Goal: Task Accomplishment & Management: Manage account settings

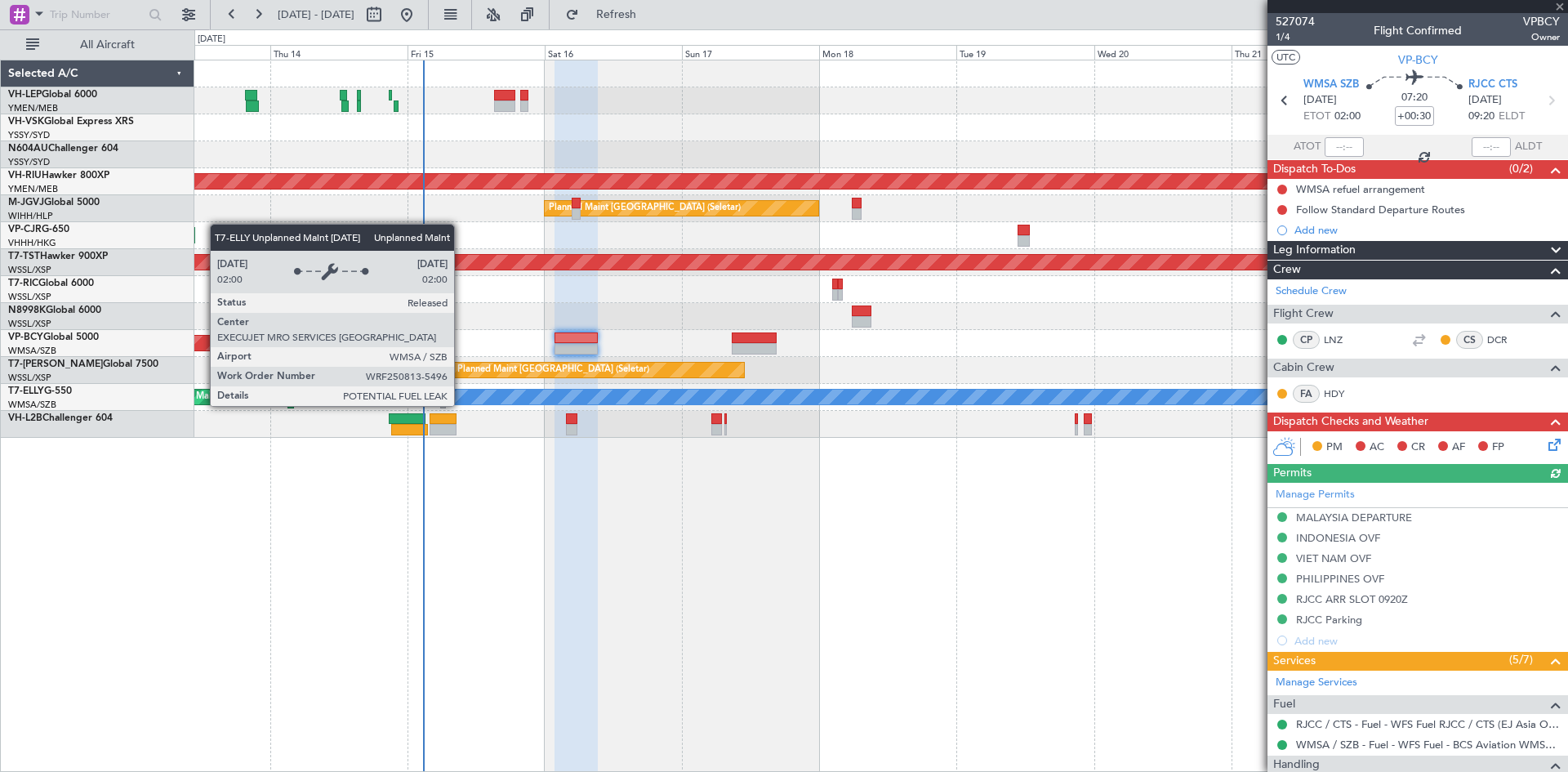
click at [744, 515] on div "Unplanned Maint Sydney ([PERSON_NAME] Intl) Planned Maint [GEOGRAPHIC_DATA] ([G…" at bounding box center [881, 415] width 1374 height 712
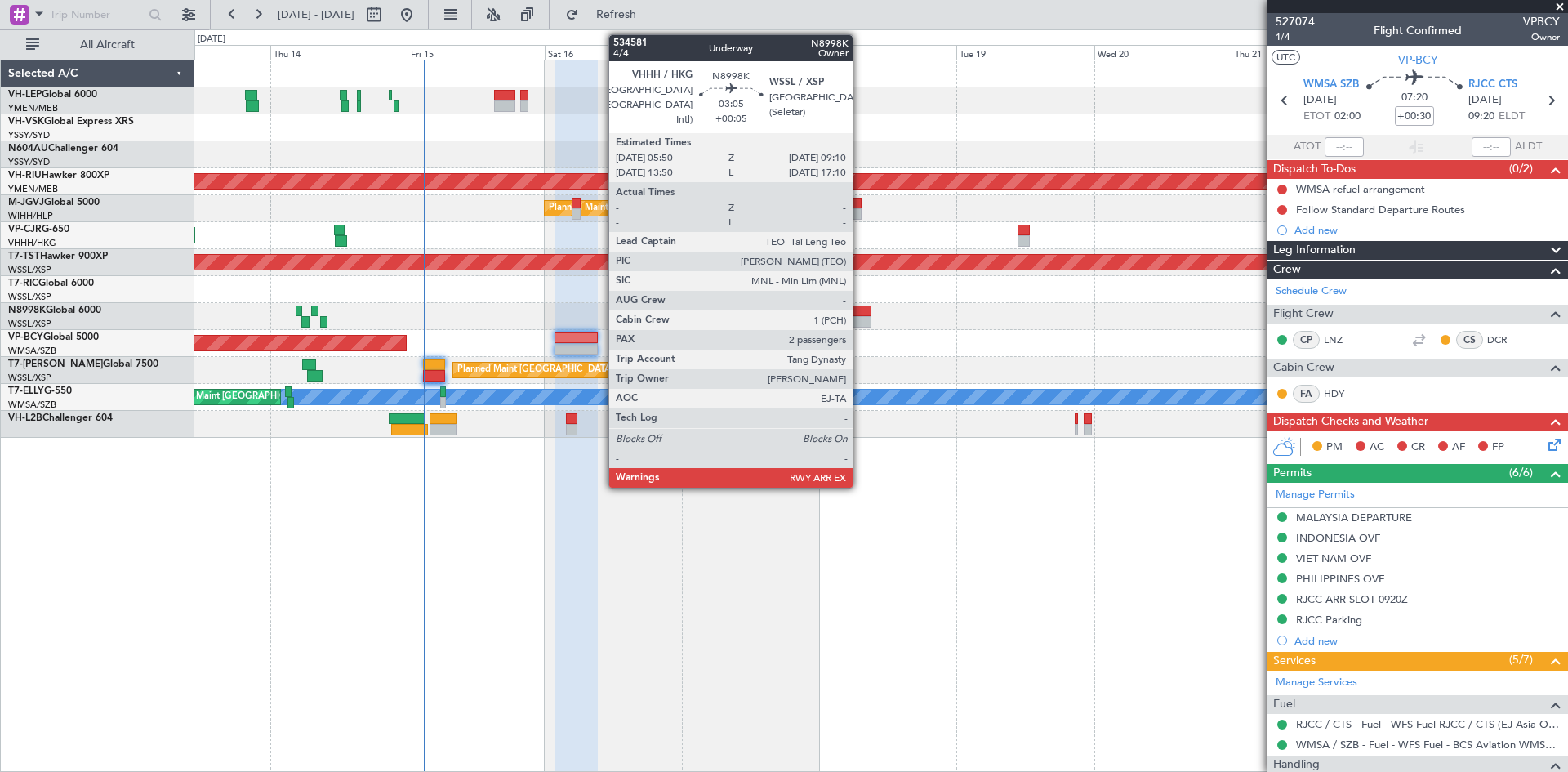
click at [860, 324] on div at bounding box center [861, 321] width 19 height 11
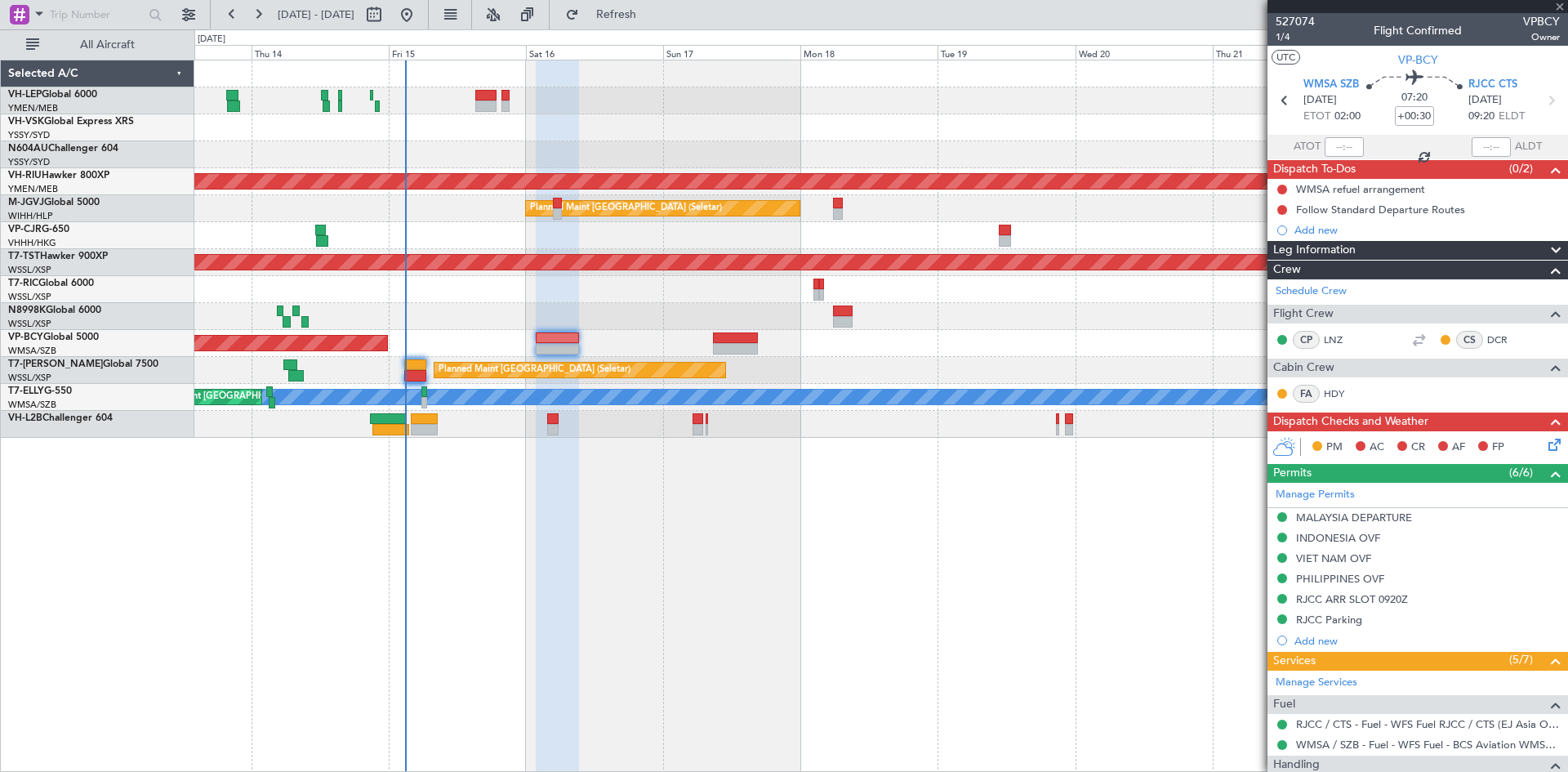
click at [899, 530] on div "Unplanned Maint Sydney ([PERSON_NAME] Intl) Planned Maint [GEOGRAPHIC_DATA] ([G…" at bounding box center [881, 415] width 1374 height 712
type input "+00:05"
type input "2"
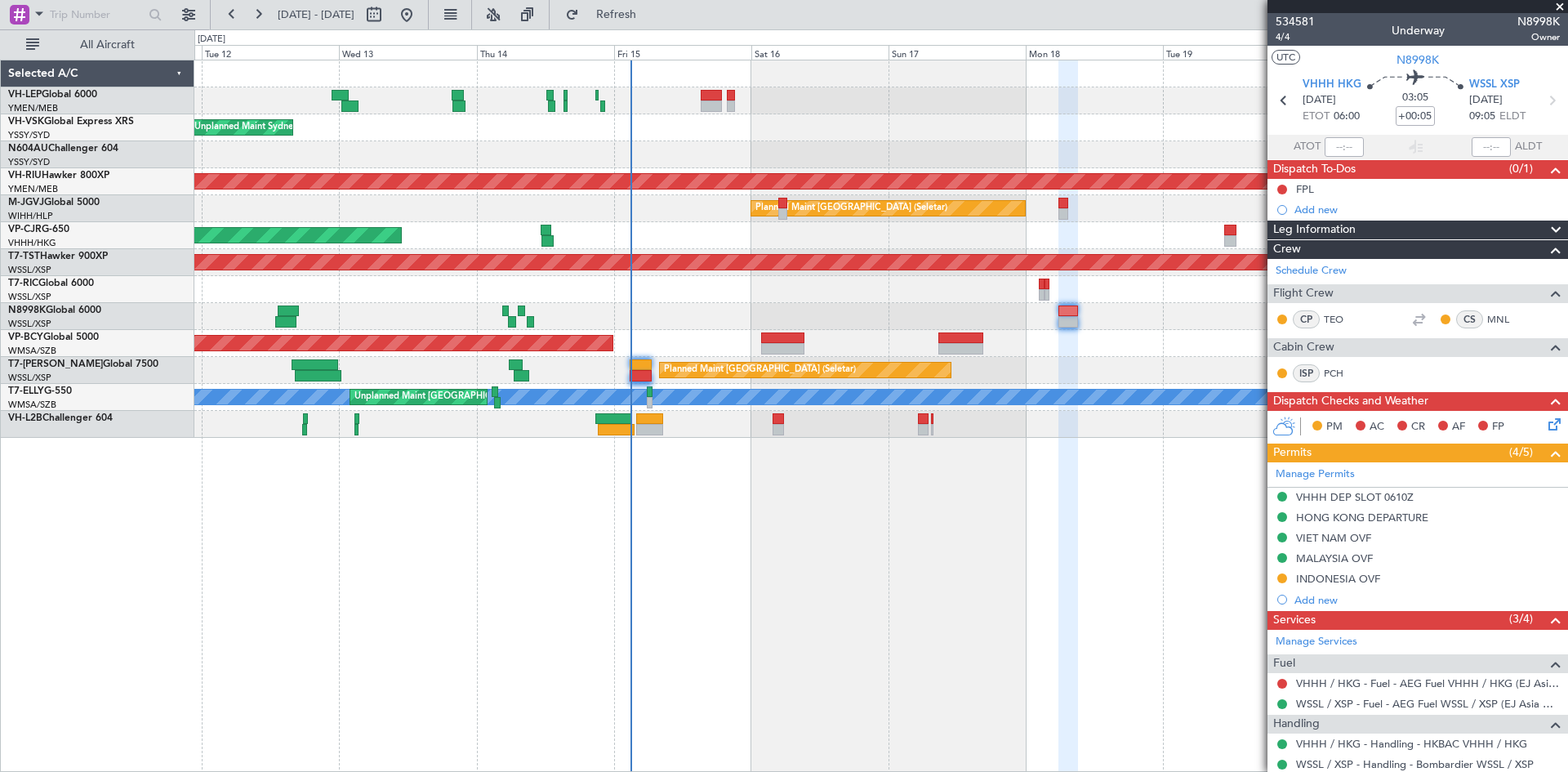
click at [564, 311] on div at bounding box center [881, 316] width 1373 height 27
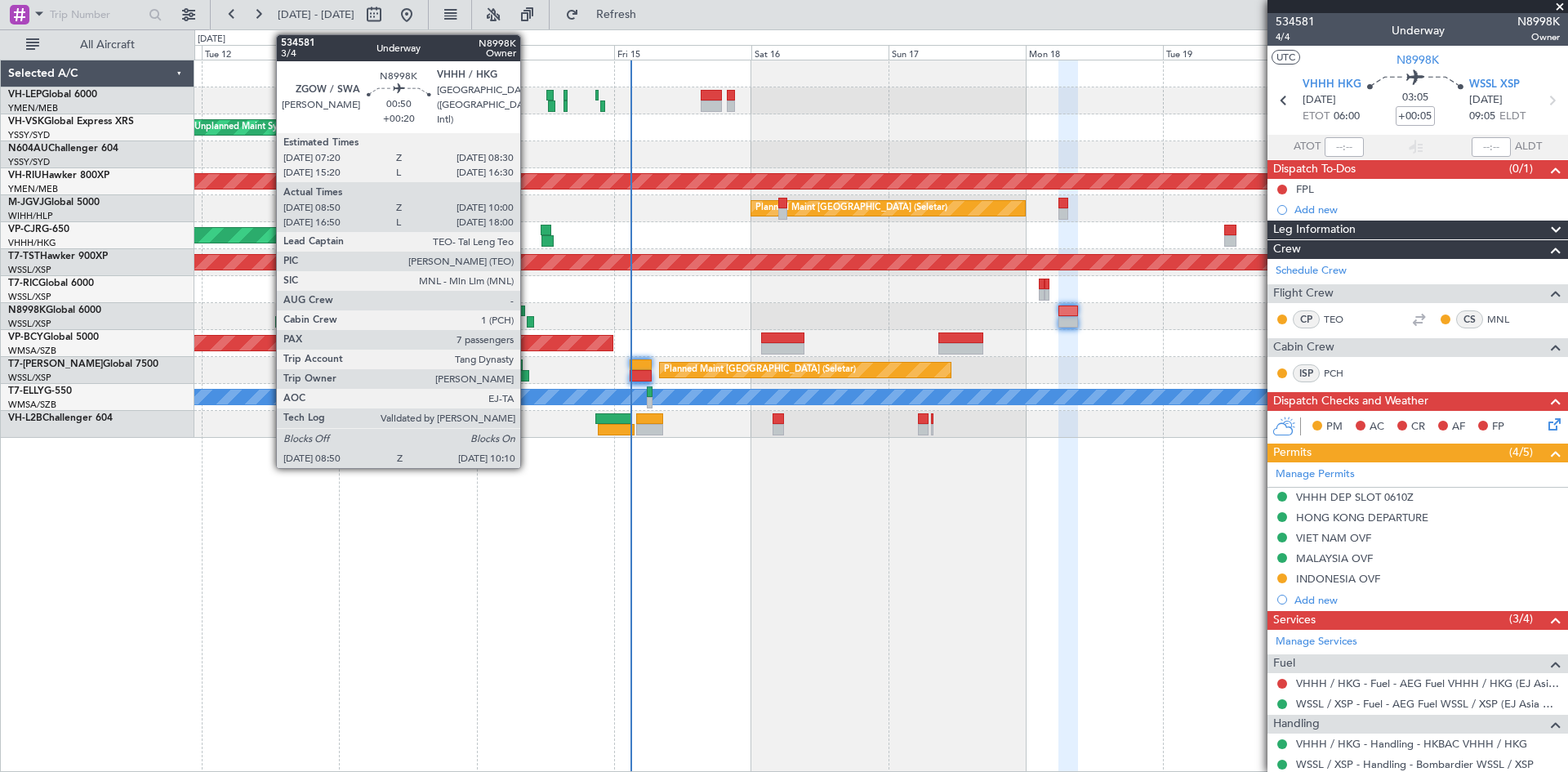
click at [528, 326] on div at bounding box center [531, 321] width 8 height 11
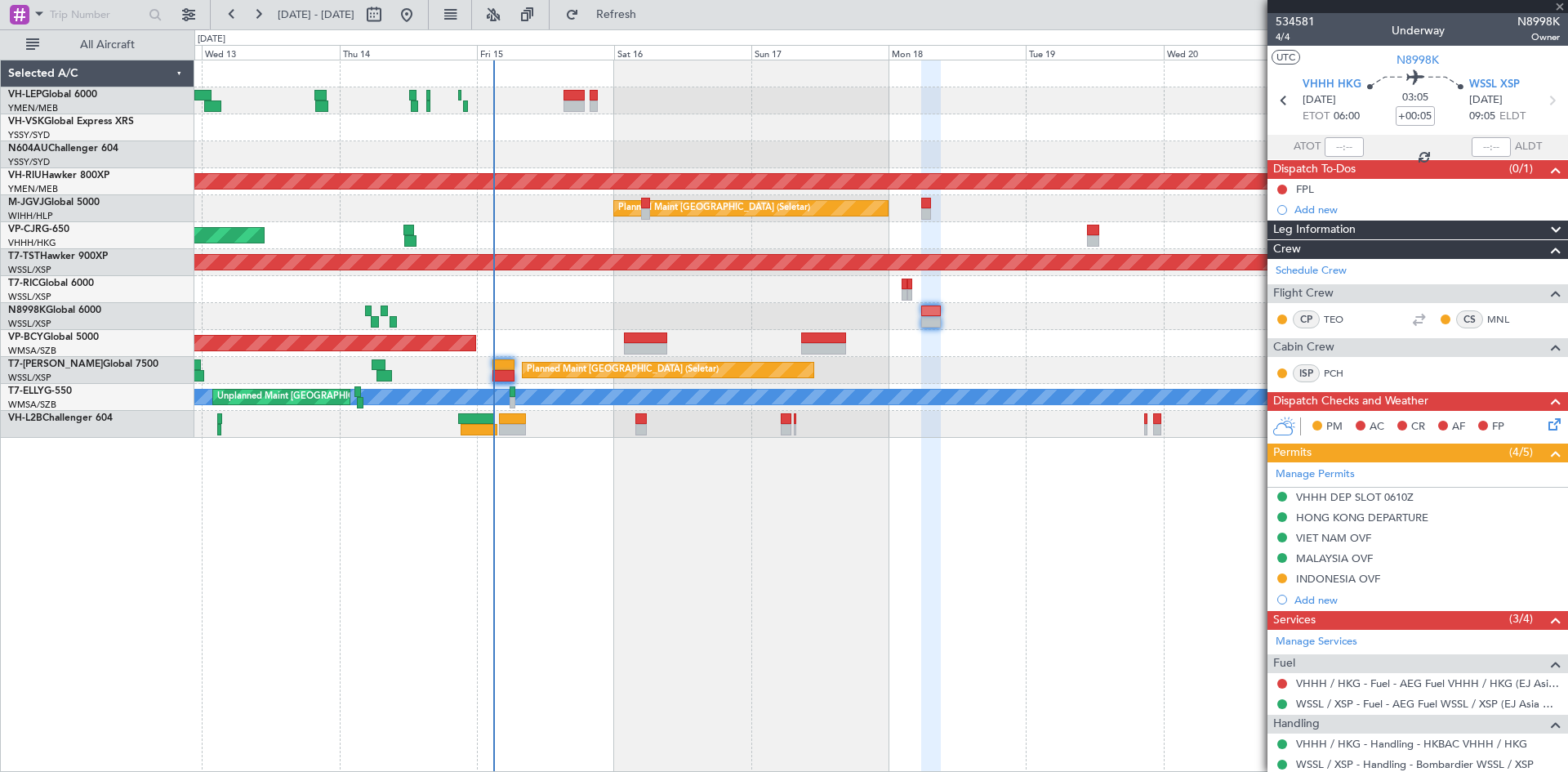
type input "+00:20"
type input "09:00"
type input "09:50"
type input "7"
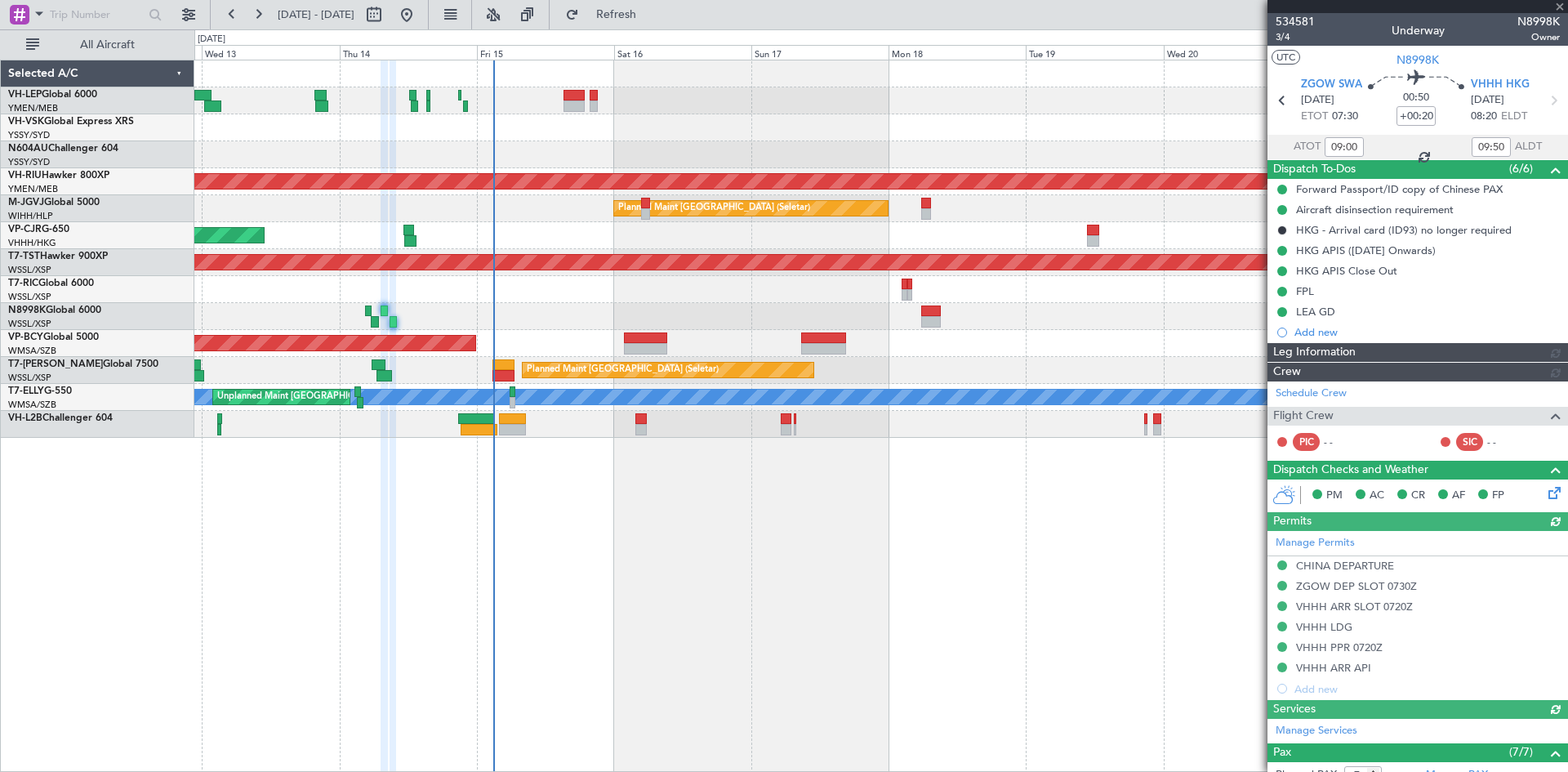
type input "[PERSON_NAME] (KYA)"
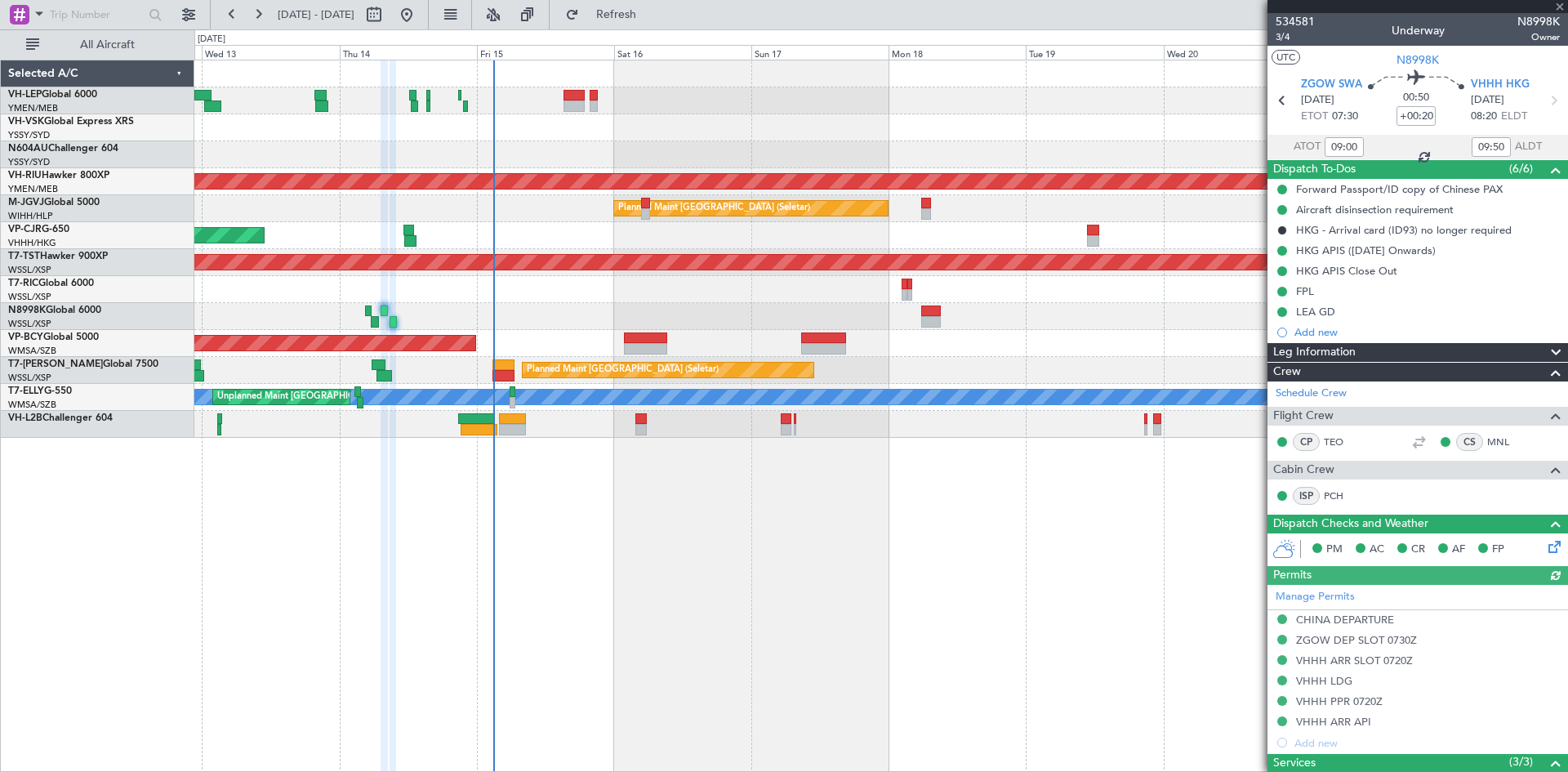
type input "17:00"
type input "17:50"
type input "09:00"
type input "09:50"
type input "[PERSON_NAME] (KYA)"
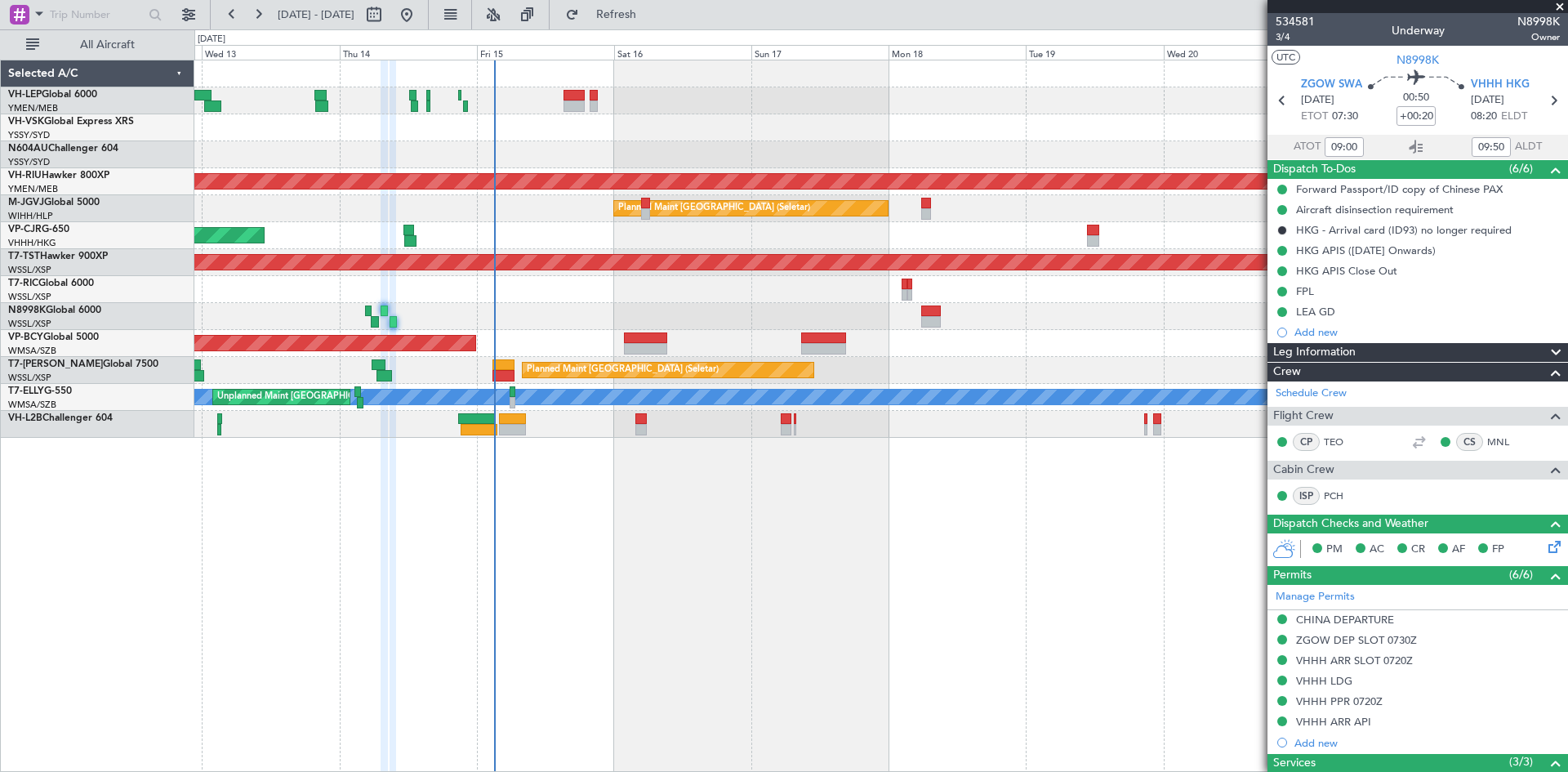
type input "[PERSON_NAME] (KYA)"
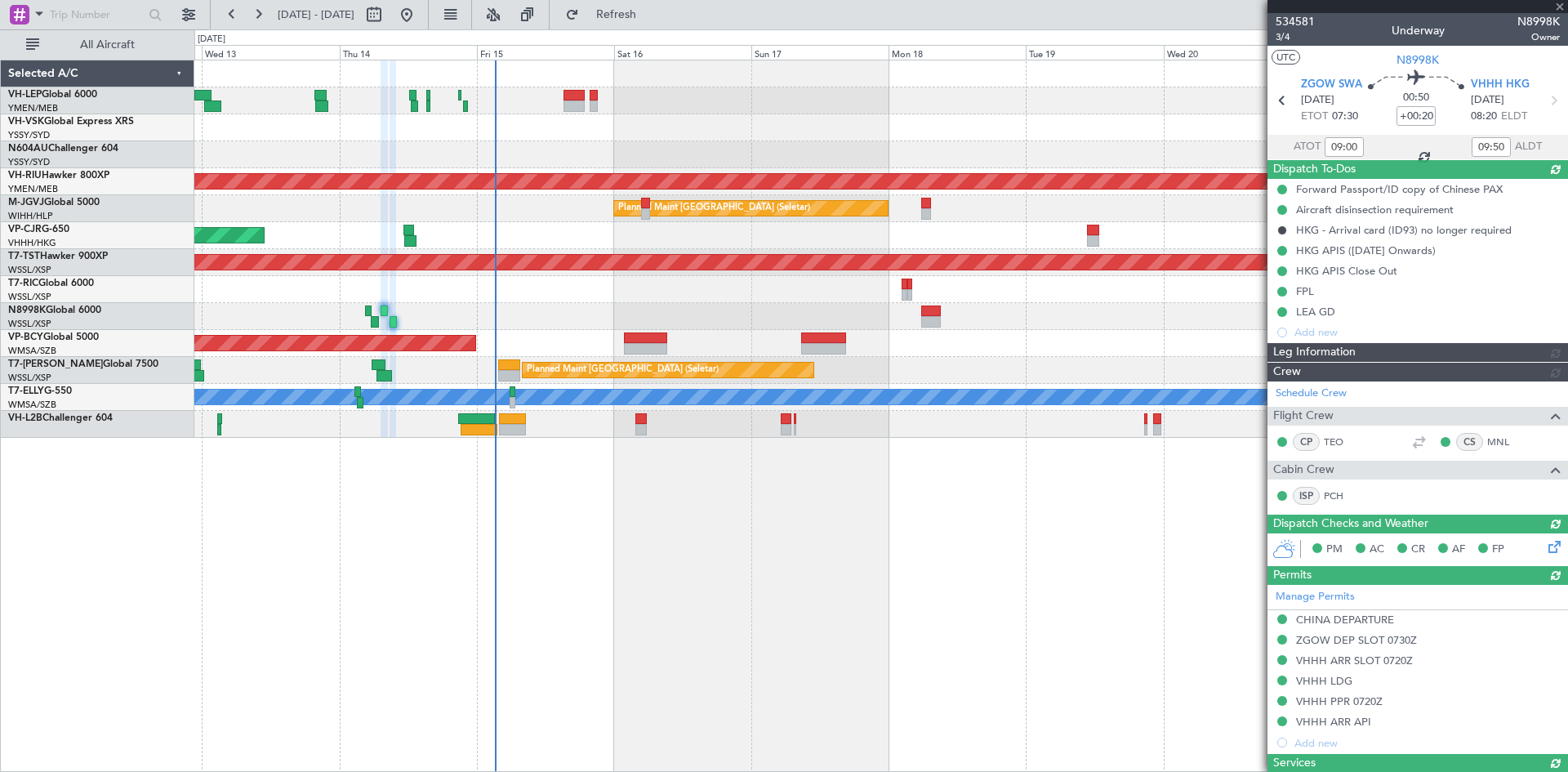
type input "[PERSON_NAME] (KYA)"
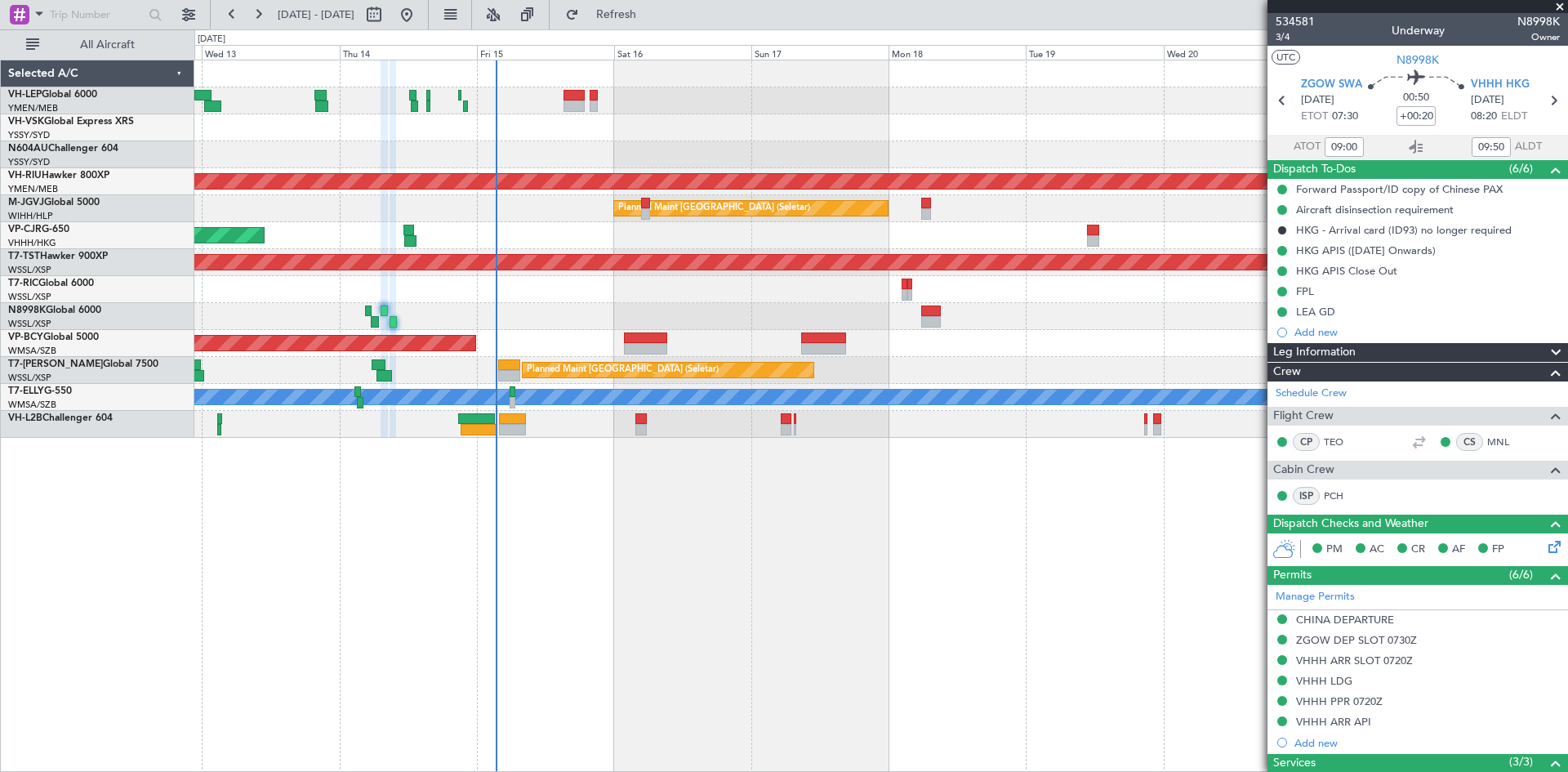
type input "[PERSON_NAME] (KYA)"
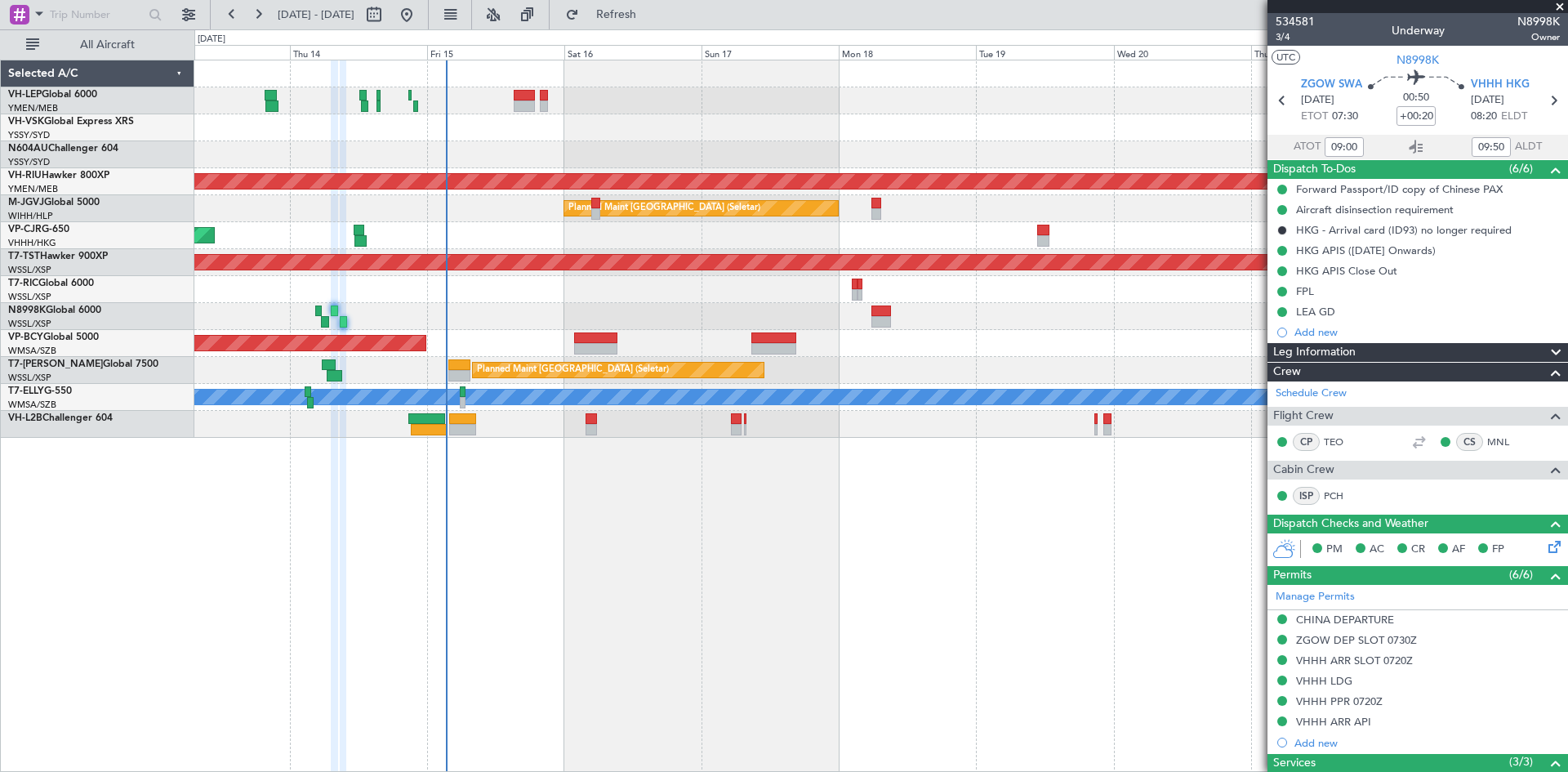
click at [883, 511] on div "Unplanned Maint Sydney ([PERSON_NAME] Intl) Planned Maint [GEOGRAPHIC_DATA] ([G…" at bounding box center [881, 415] width 1374 height 712
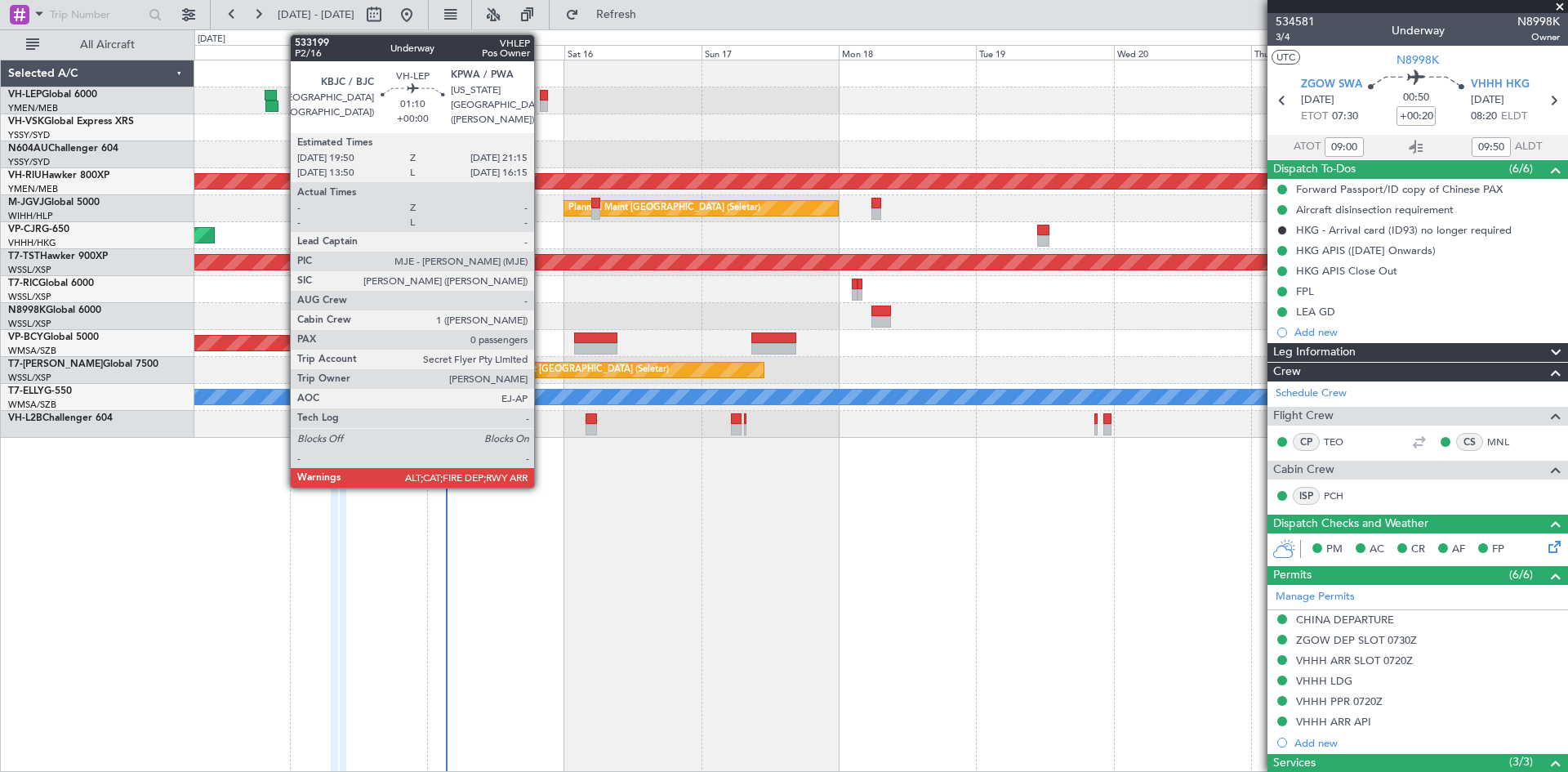
click at [541, 103] on div at bounding box center [544, 106] width 8 height 11
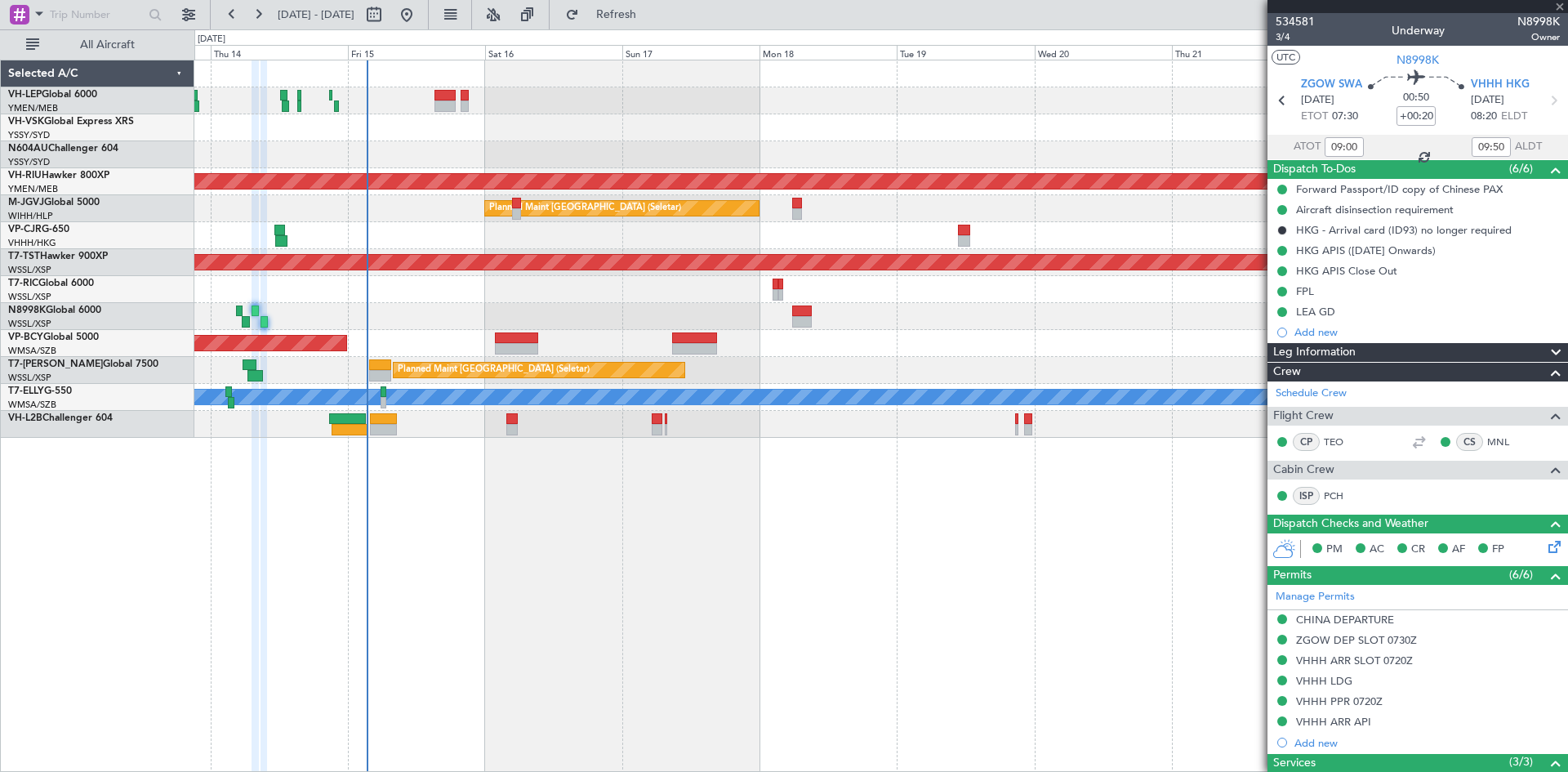
click at [561, 140] on div "Unplanned Maint Sydney ([PERSON_NAME] Intl)" at bounding box center [881, 128] width 1373 height 27
type input "0"
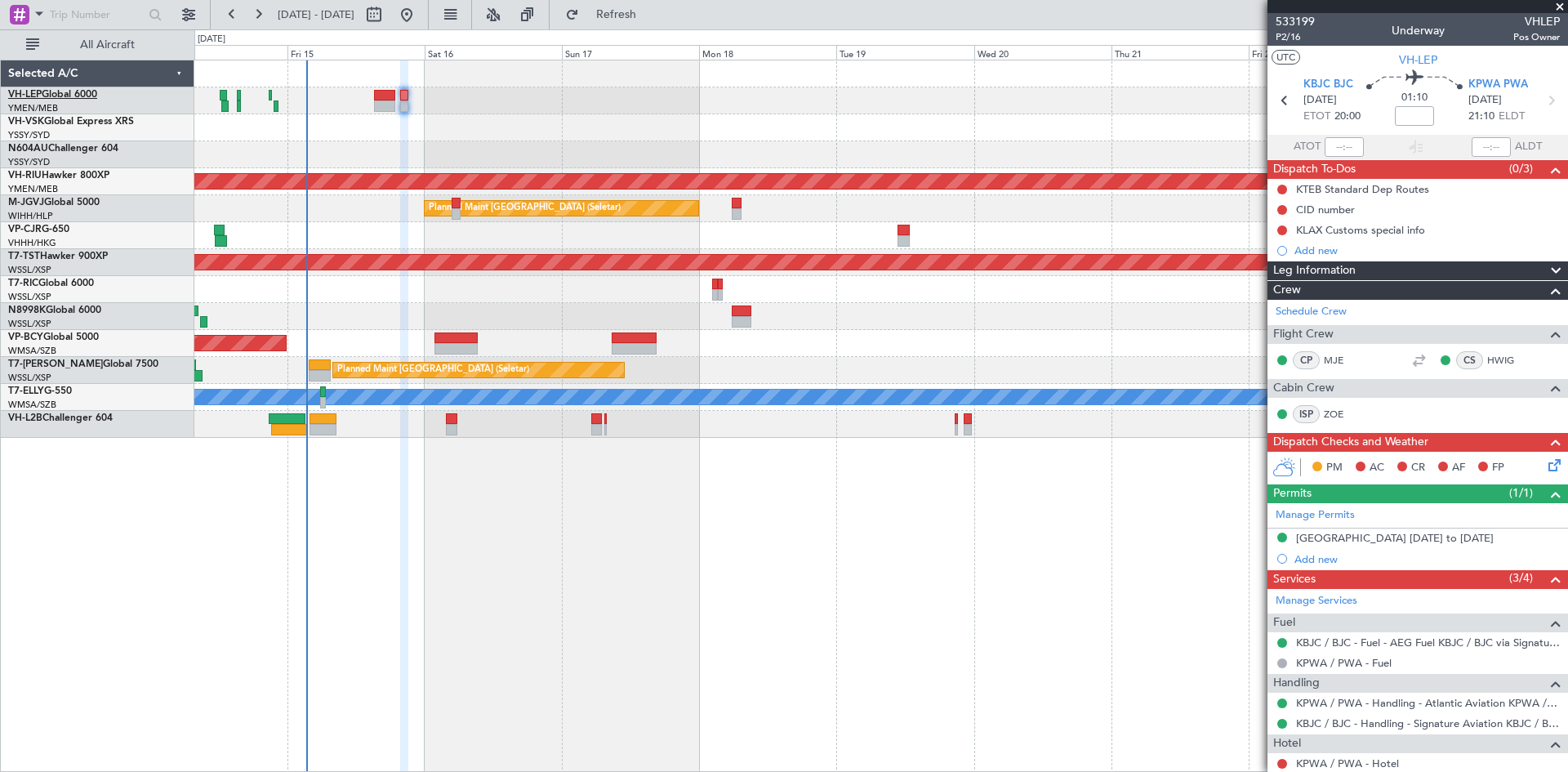
click at [58, 97] on link "VH-LEP Global 6000" at bounding box center [52, 94] width 89 height 10
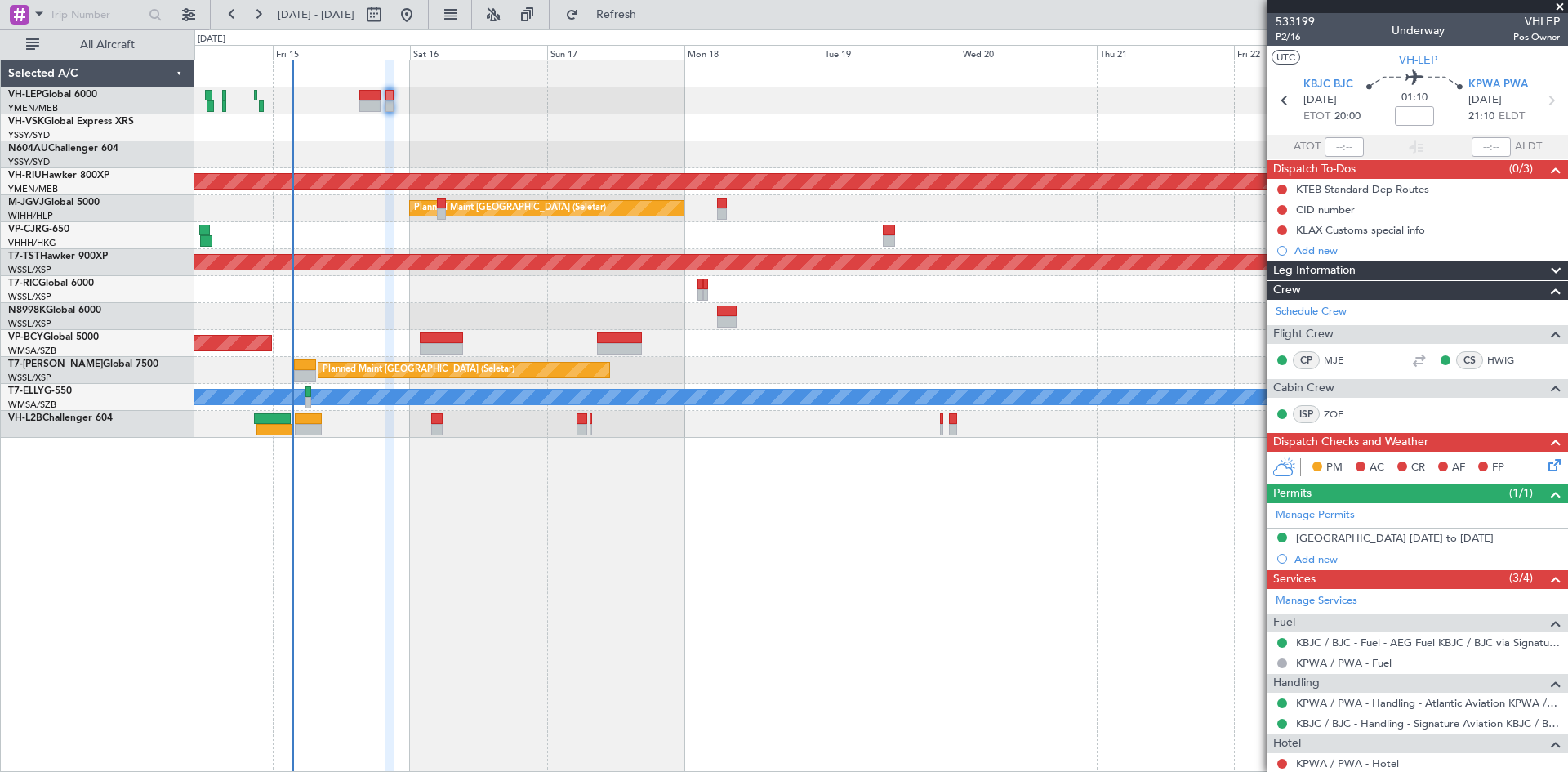
click at [430, 120] on div "Unplanned Maint Sydney ([PERSON_NAME] Intl)" at bounding box center [881, 128] width 1373 height 27
click at [441, 139] on div "Unplanned Maint Sydney ([PERSON_NAME] Intl)" at bounding box center [881, 128] width 1373 height 27
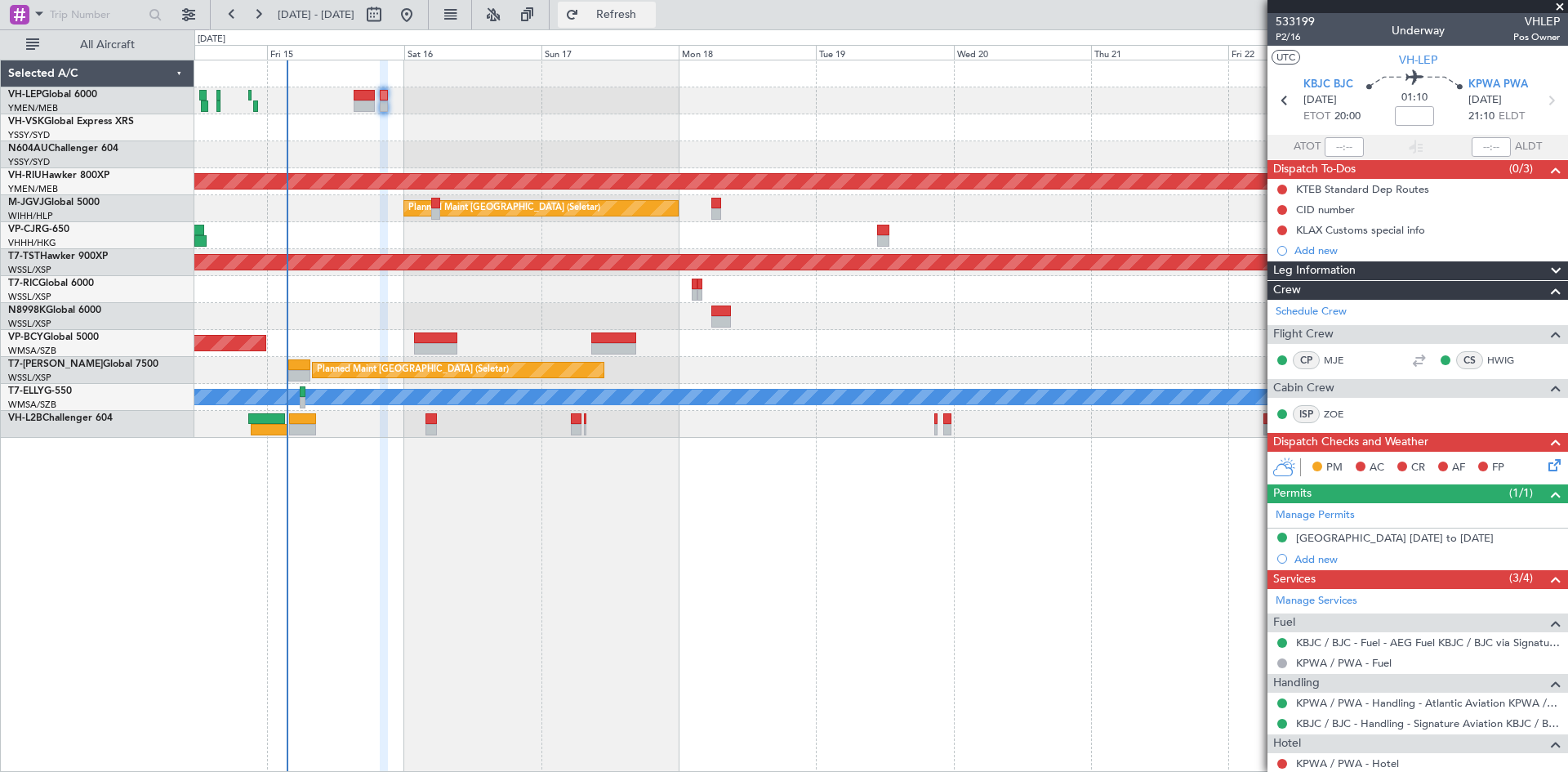
click at [635, 14] on button "Refresh" at bounding box center [606, 15] width 98 height 26
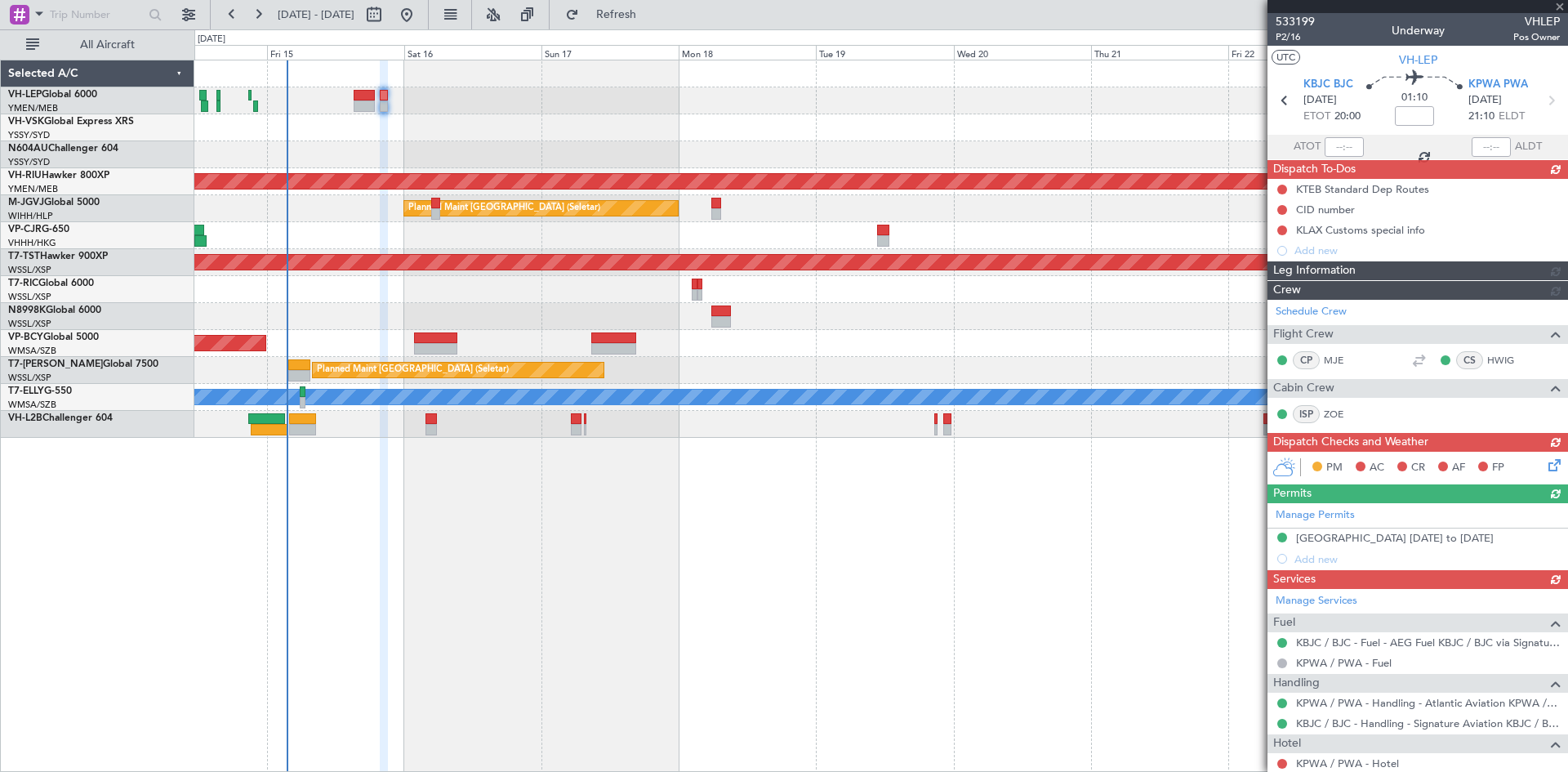
click at [1007, 483] on div "Unplanned Maint Sydney ([PERSON_NAME] Intl) Planned Maint [GEOGRAPHIC_DATA] ([G…" at bounding box center [881, 415] width 1374 height 712
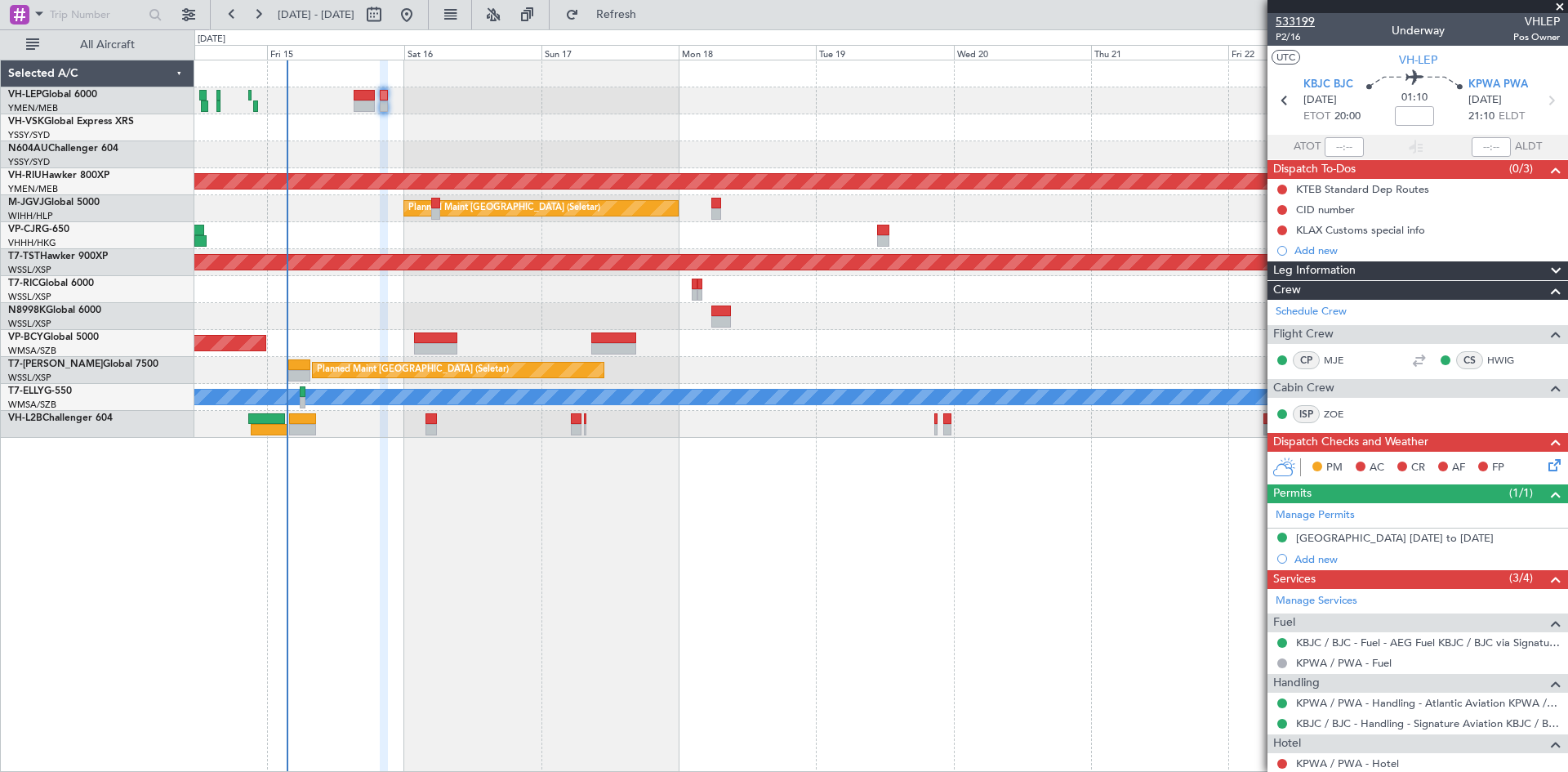
click at [1293, 24] on span "533199" at bounding box center [1295, 21] width 40 height 17
click at [634, 500] on div "Unplanned Maint Sydney ([PERSON_NAME] Intl) Planned Maint [GEOGRAPHIC_DATA] ([G…" at bounding box center [881, 415] width 1374 height 712
click at [640, 7] on button "Refresh" at bounding box center [606, 15] width 98 height 26
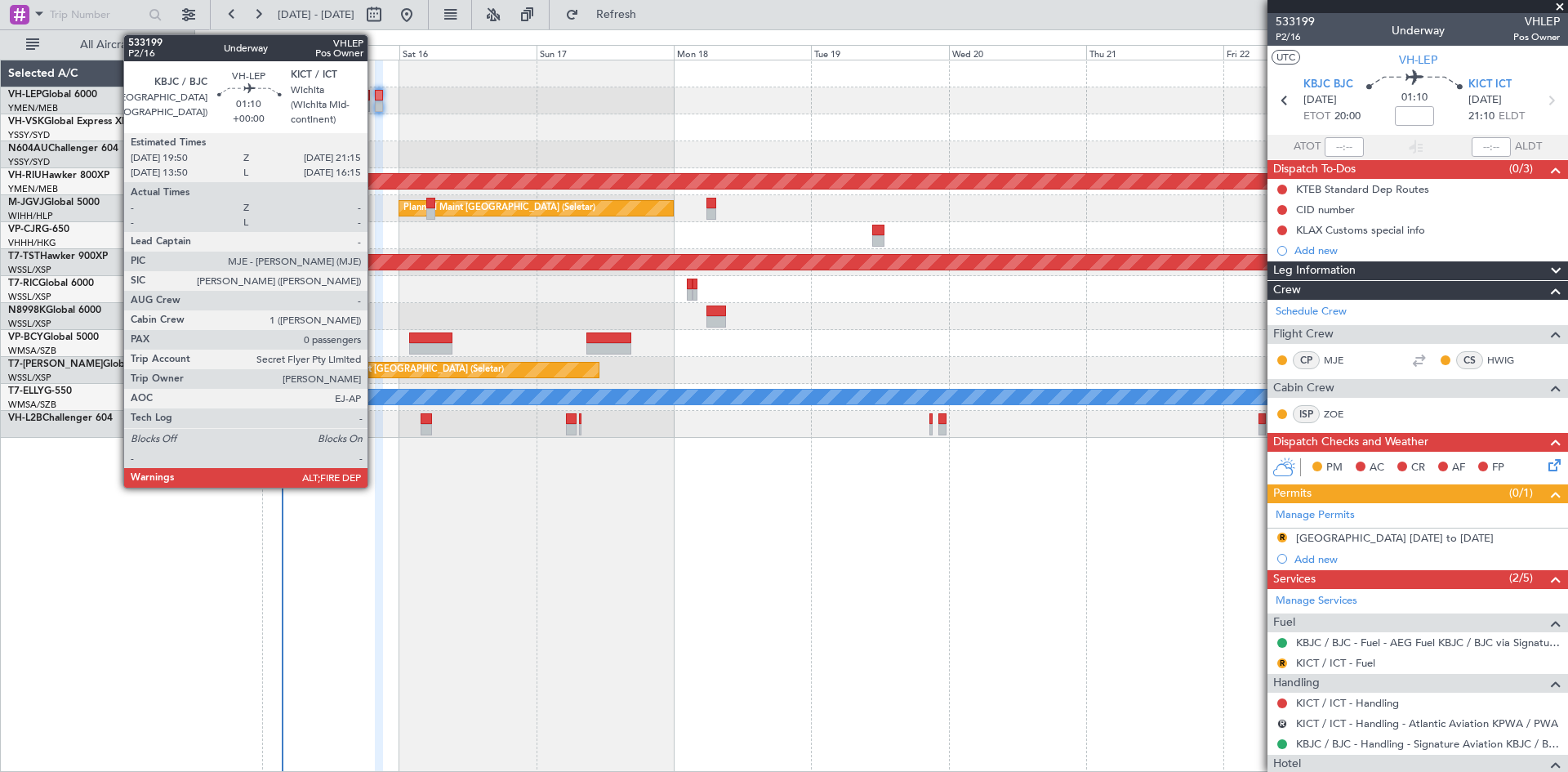
click at [375, 103] on div at bounding box center [378, 106] width 8 height 11
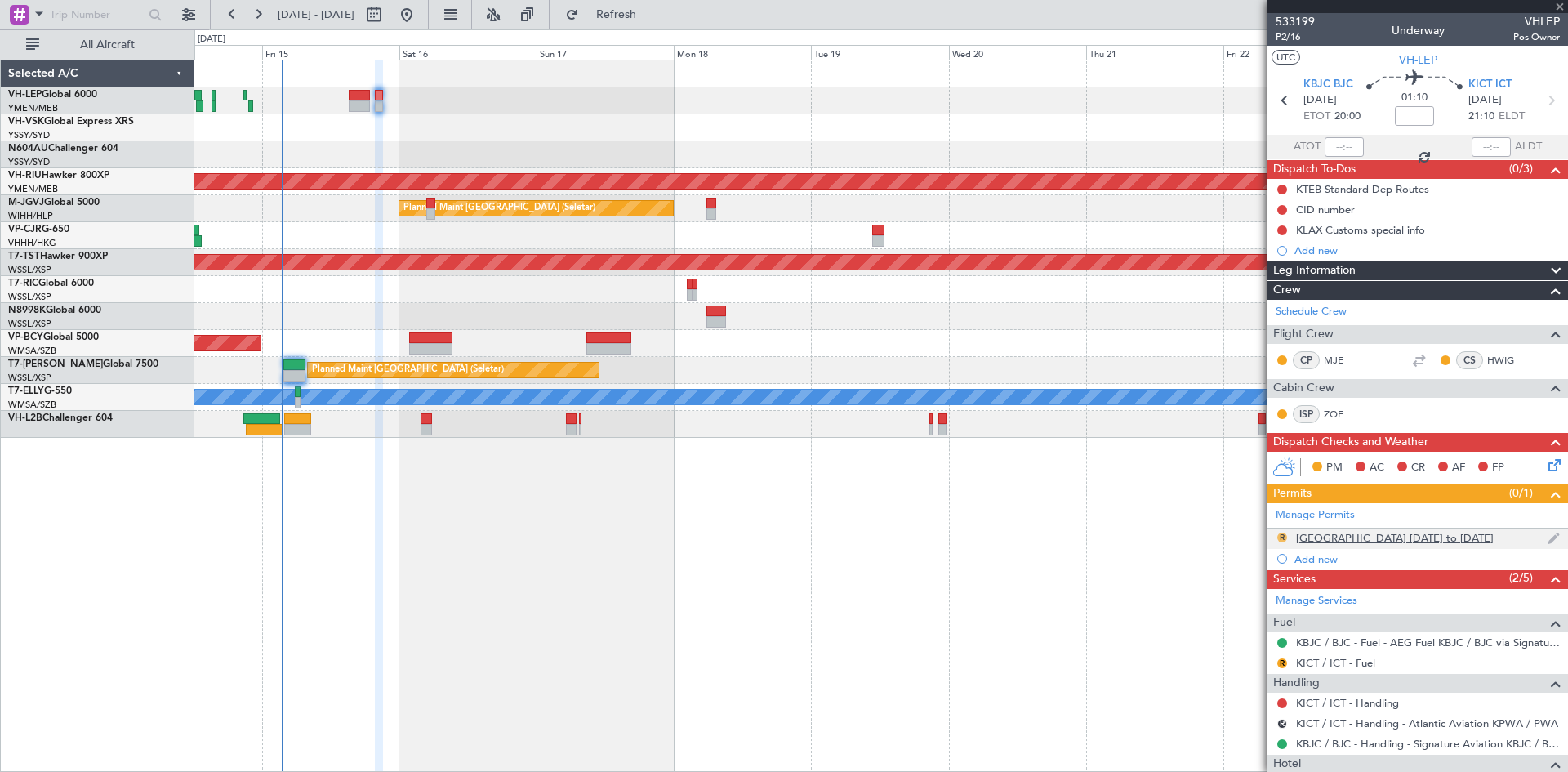
click at [1286, 535] on button "R" at bounding box center [1282, 537] width 10 height 10
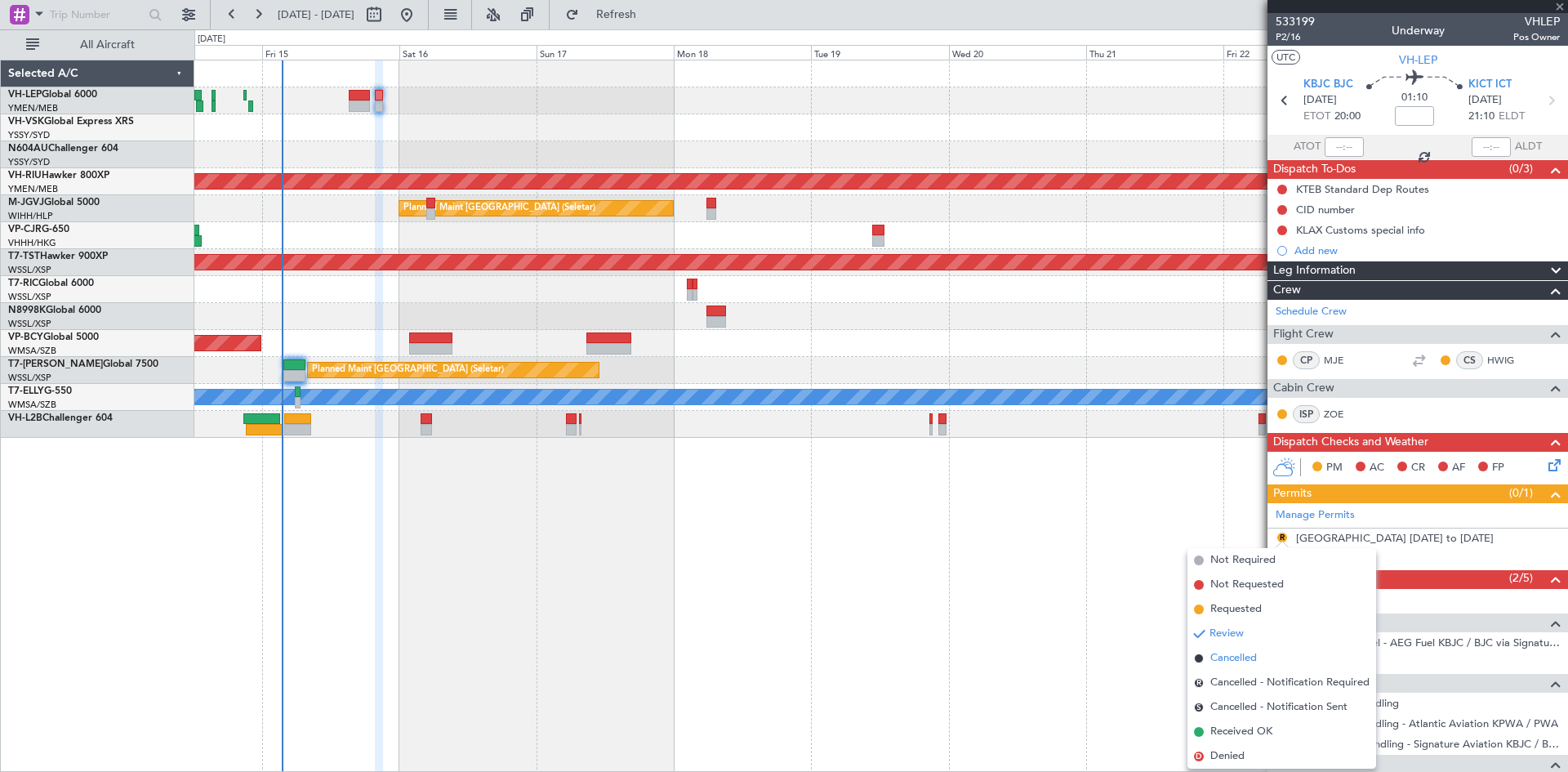
click at [1231, 653] on span "Cancelled" at bounding box center [1234, 658] width 47 height 17
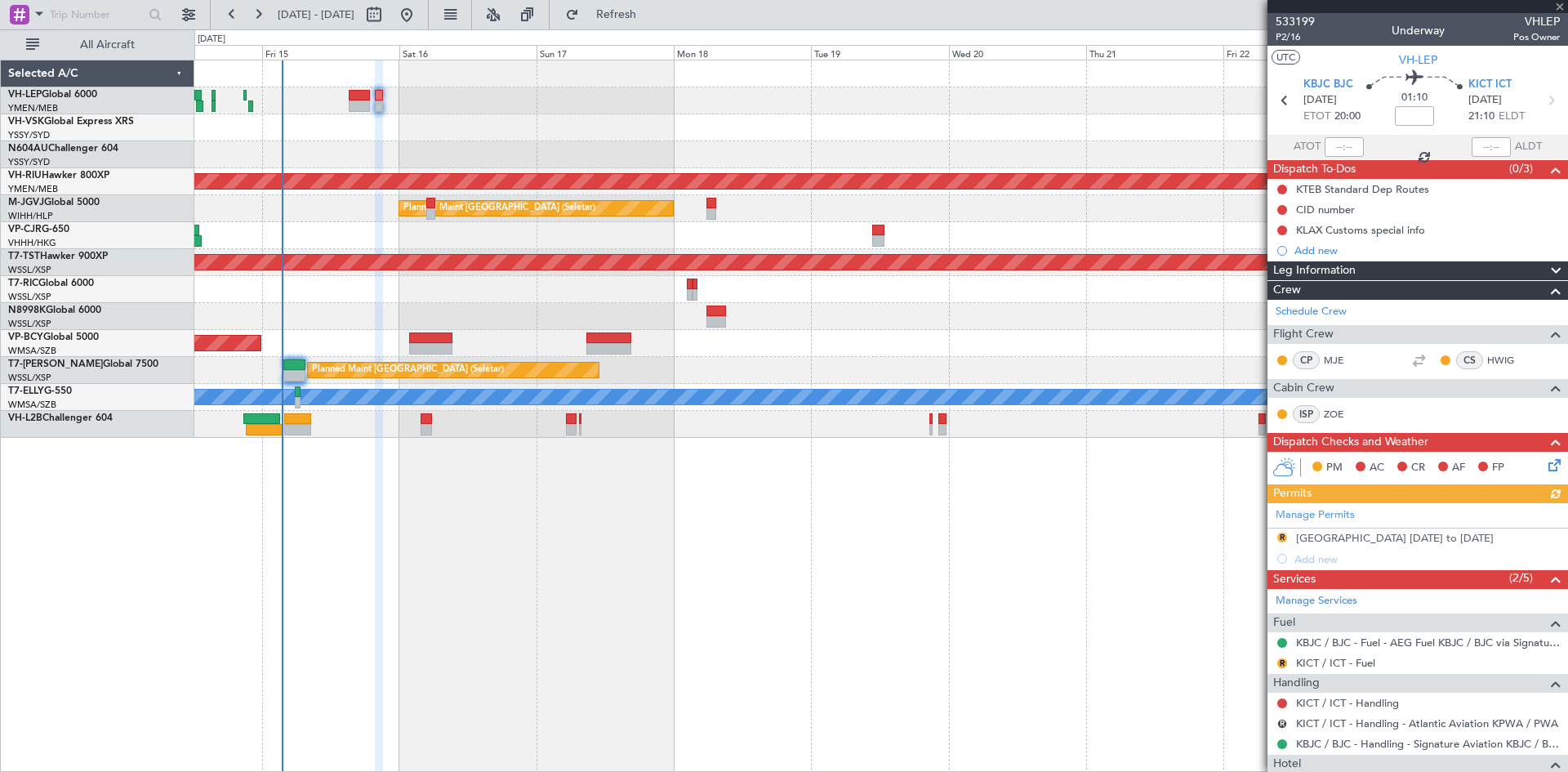
scroll to position [68, 0]
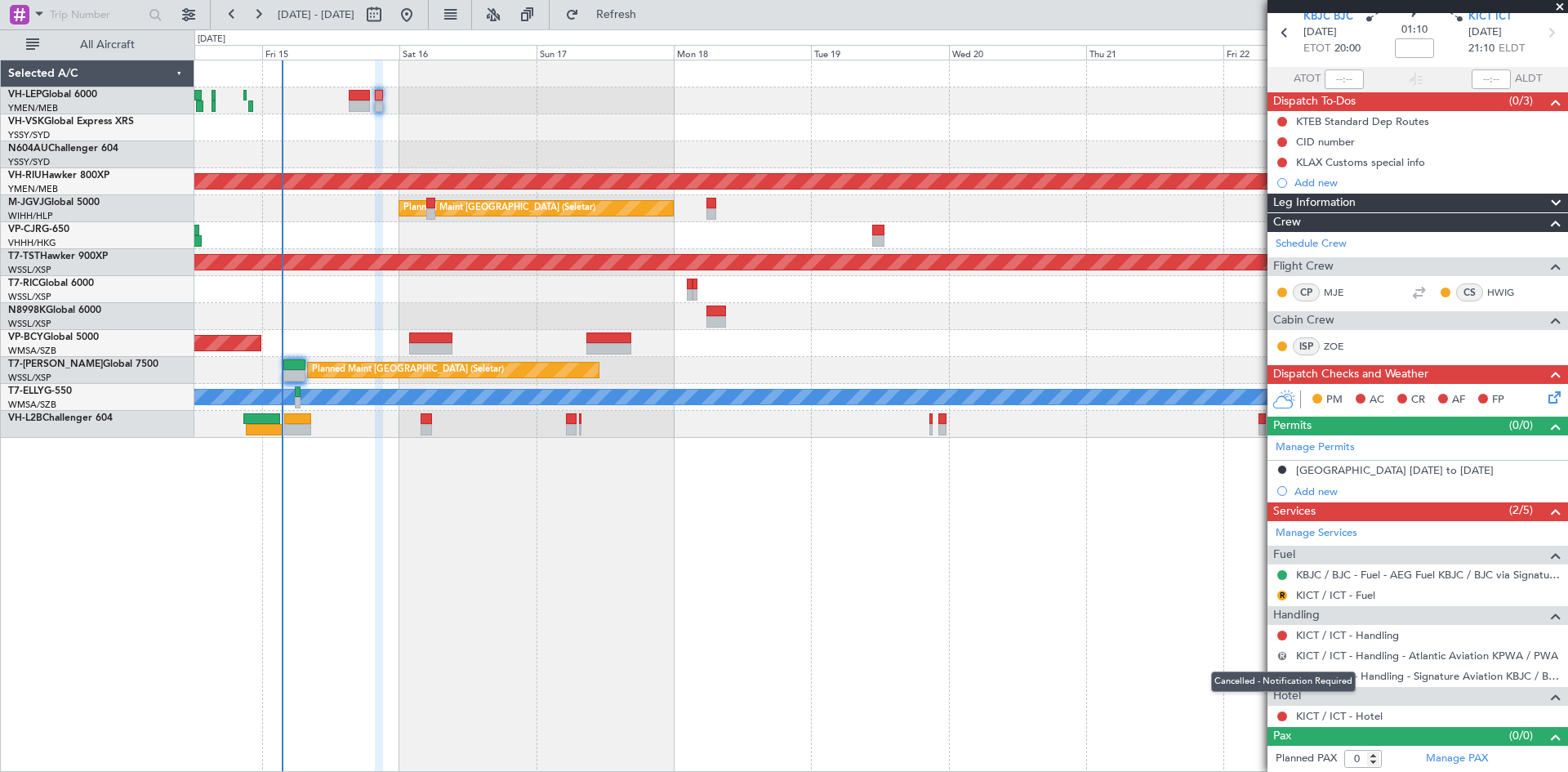
click at [1285, 658] on button "R" at bounding box center [1282, 656] width 10 height 10
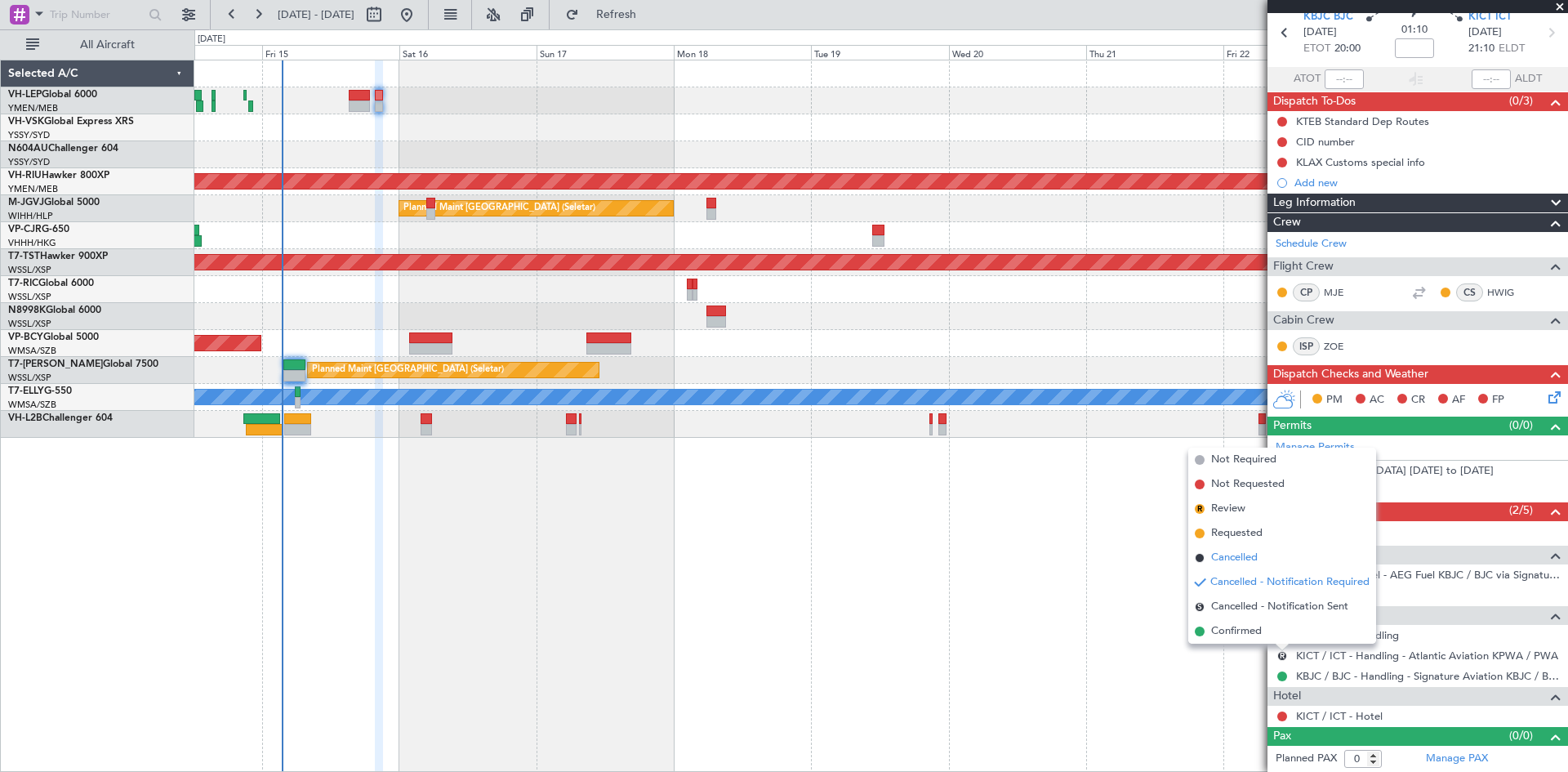
click at [1224, 557] on span "Cancelled" at bounding box center [1235, 558] width 47 height 17
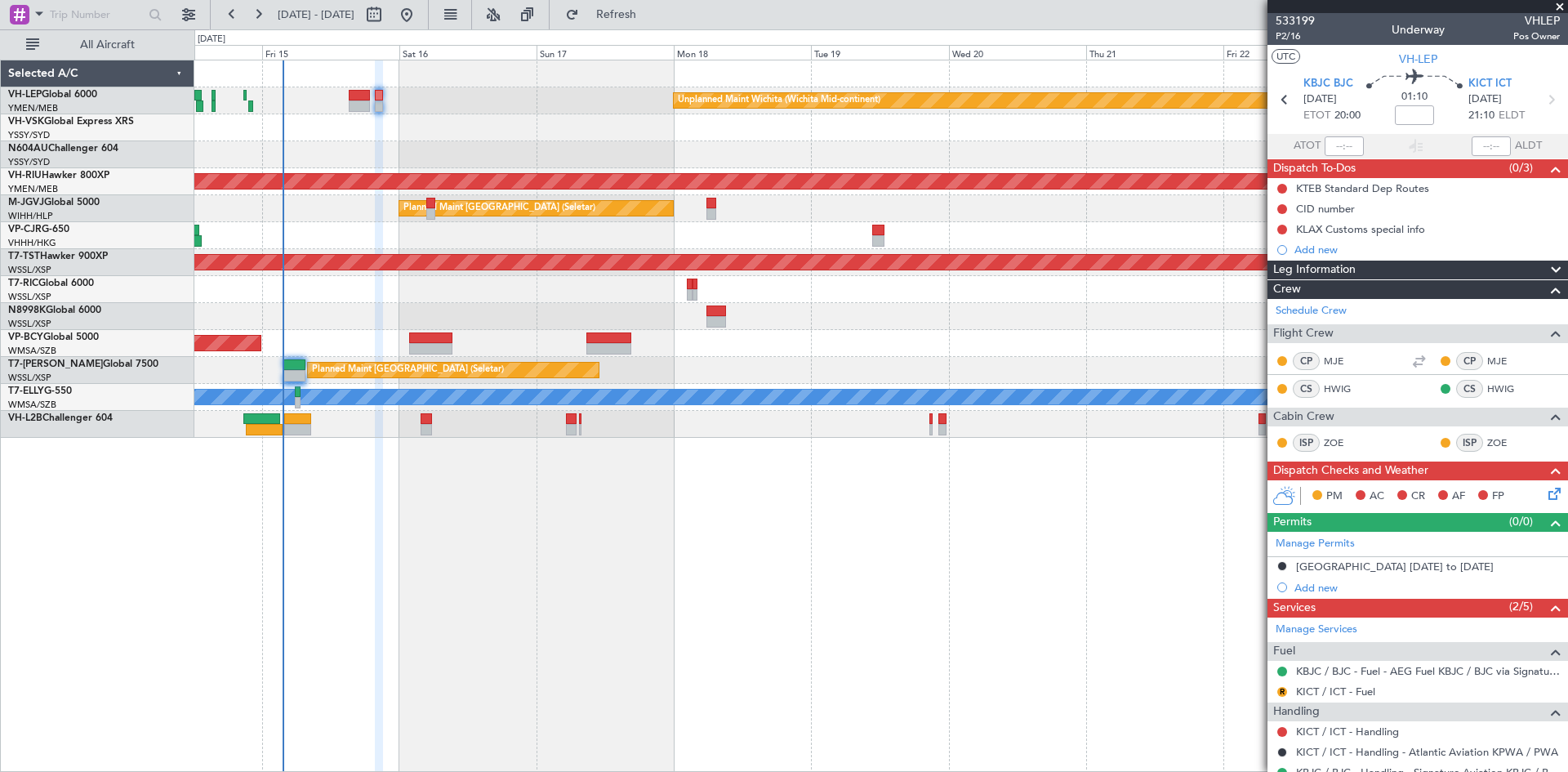
scroll to position [0, 0]
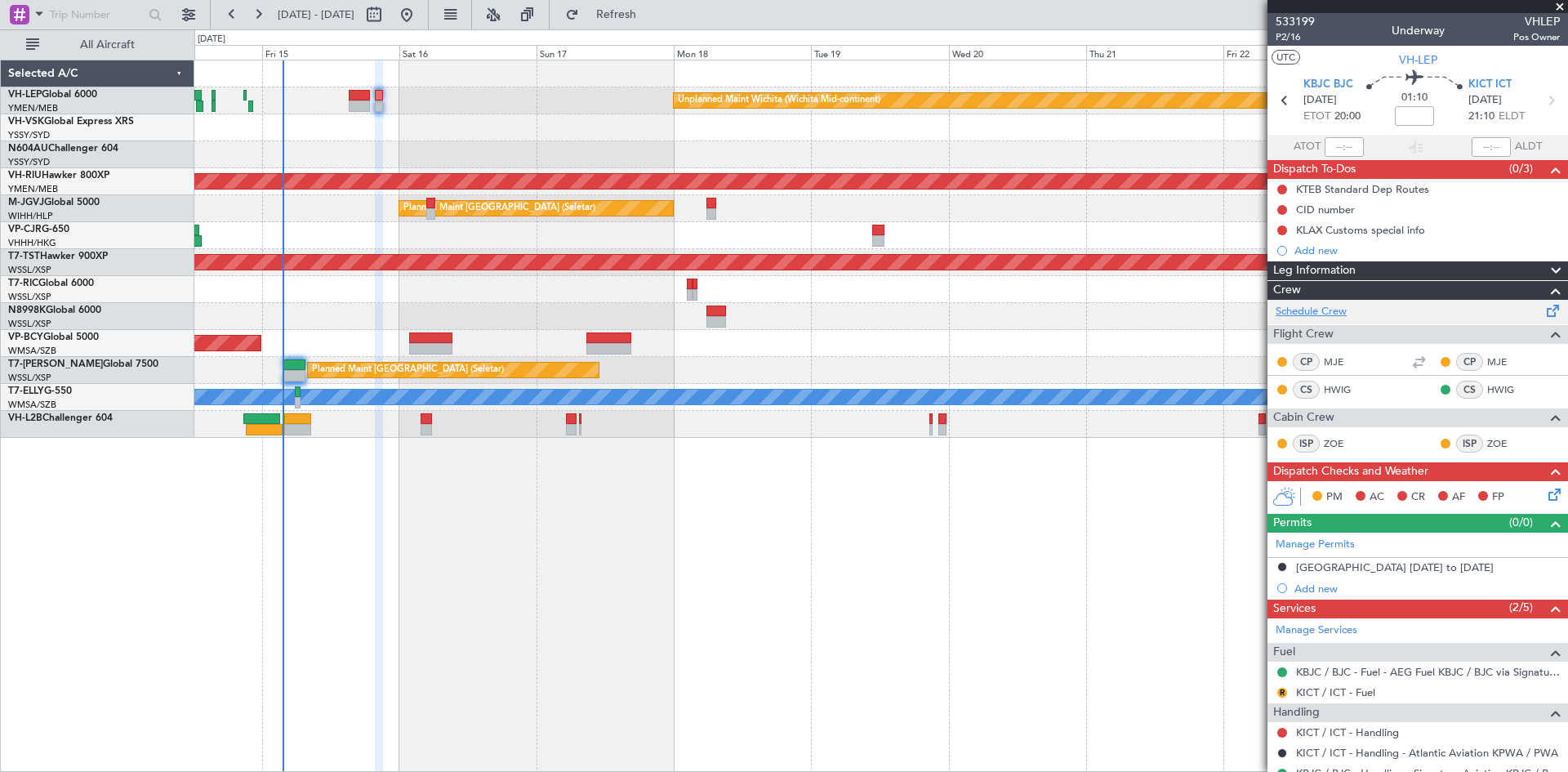
click at [1313, 317] on link "Schedule Crew" at bounding box center [1311, 312] width 71 height 17
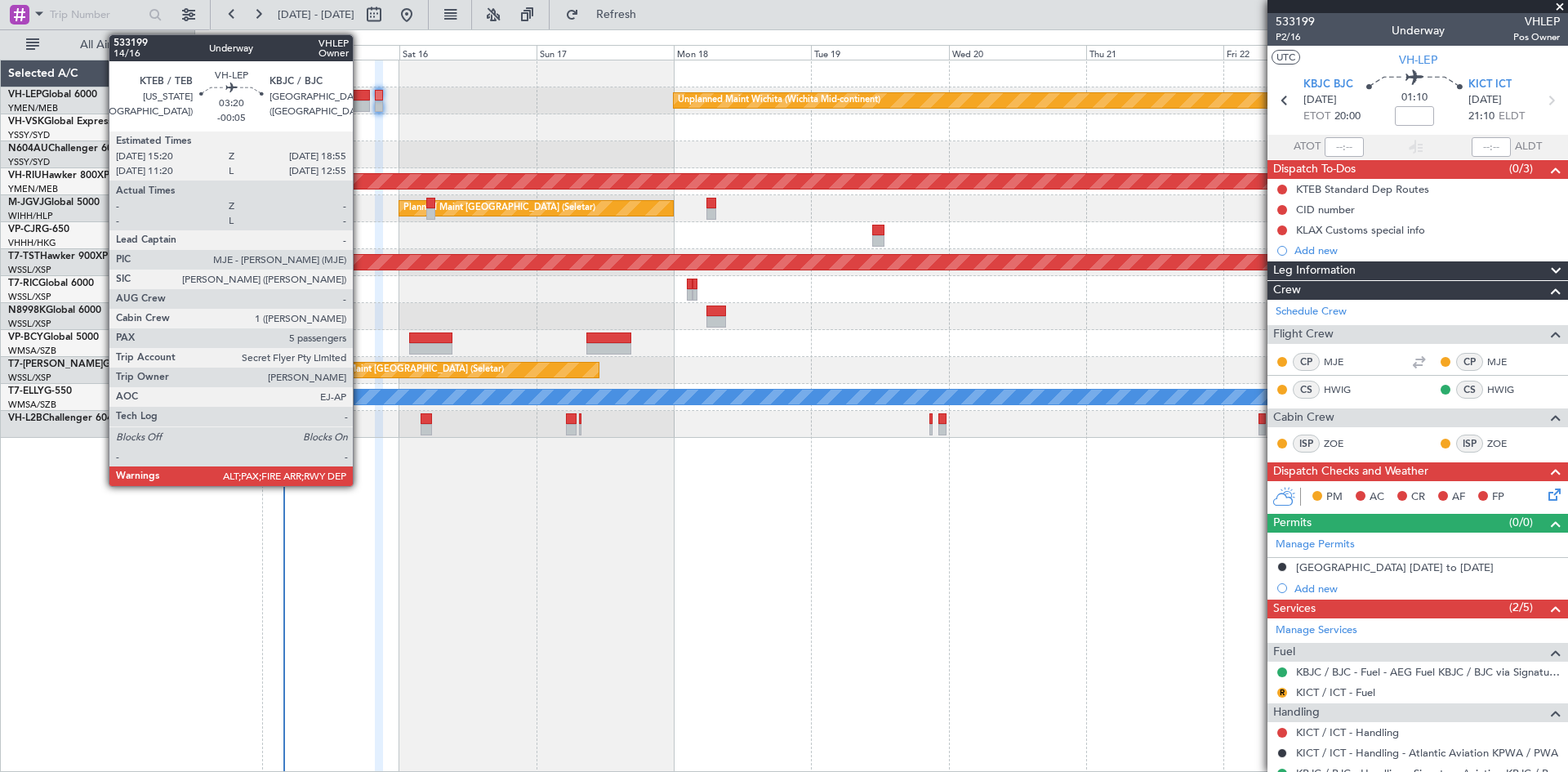
click at [360, 108] on div at bounding box center [359, 106] width 21 height 11
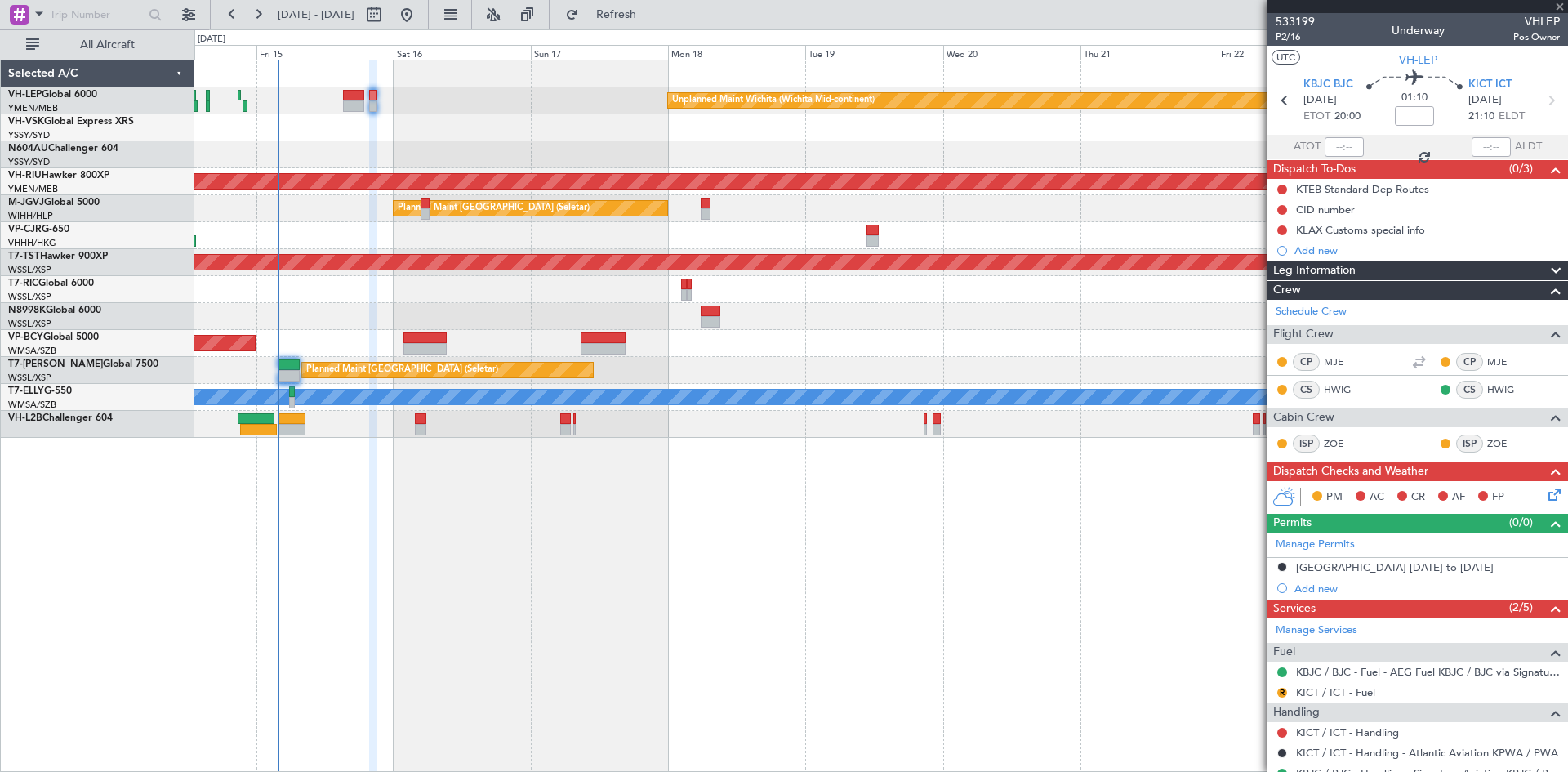
click at [811, 600] on div "Unplanned Maint Wichita (Wichita Mid-continent) Unplanned Maint Sydney ([PERSON…" at bounding box center [881, 415] width 1374 height 712
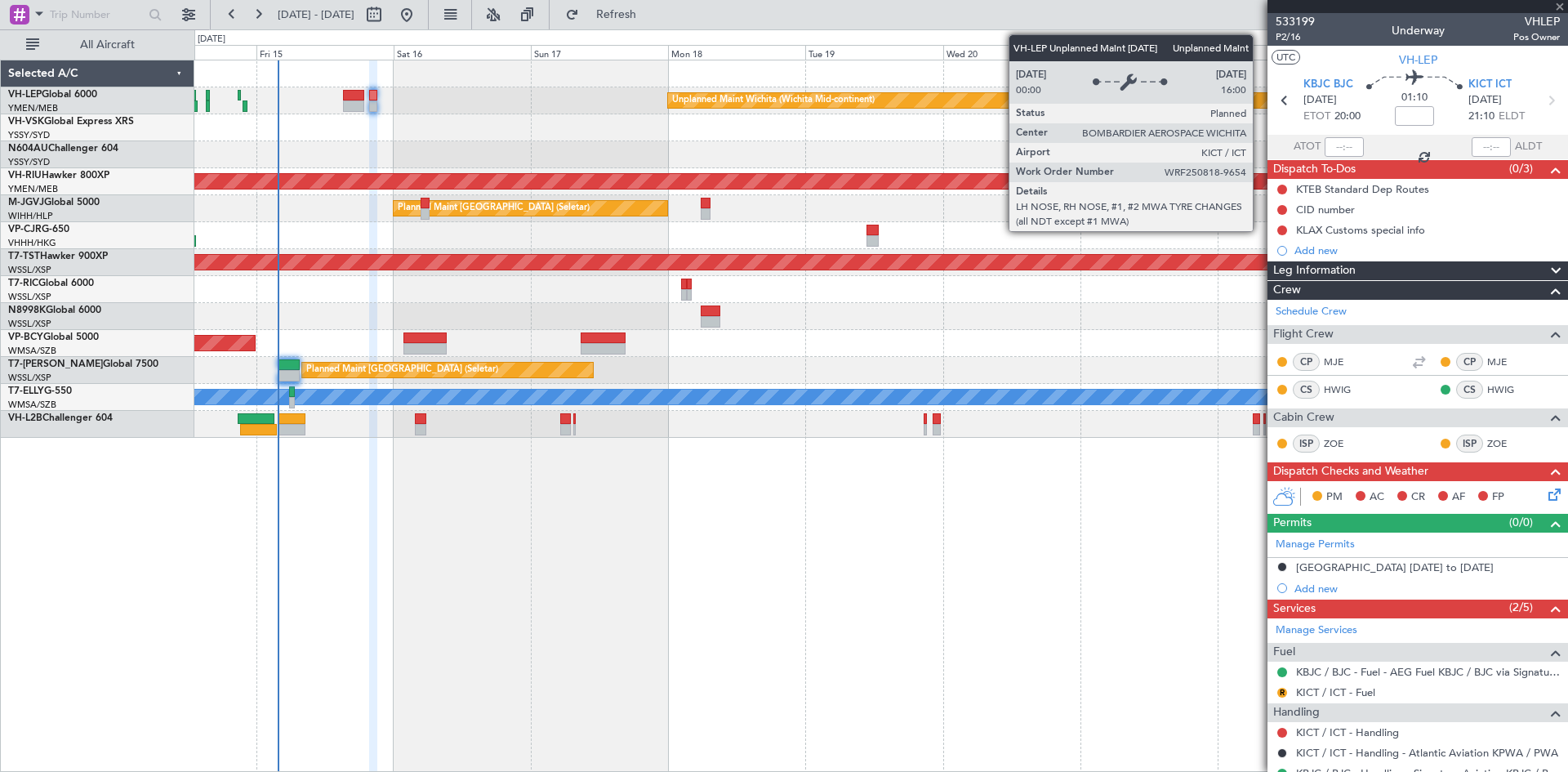
type input "-00:05"
type input "6"
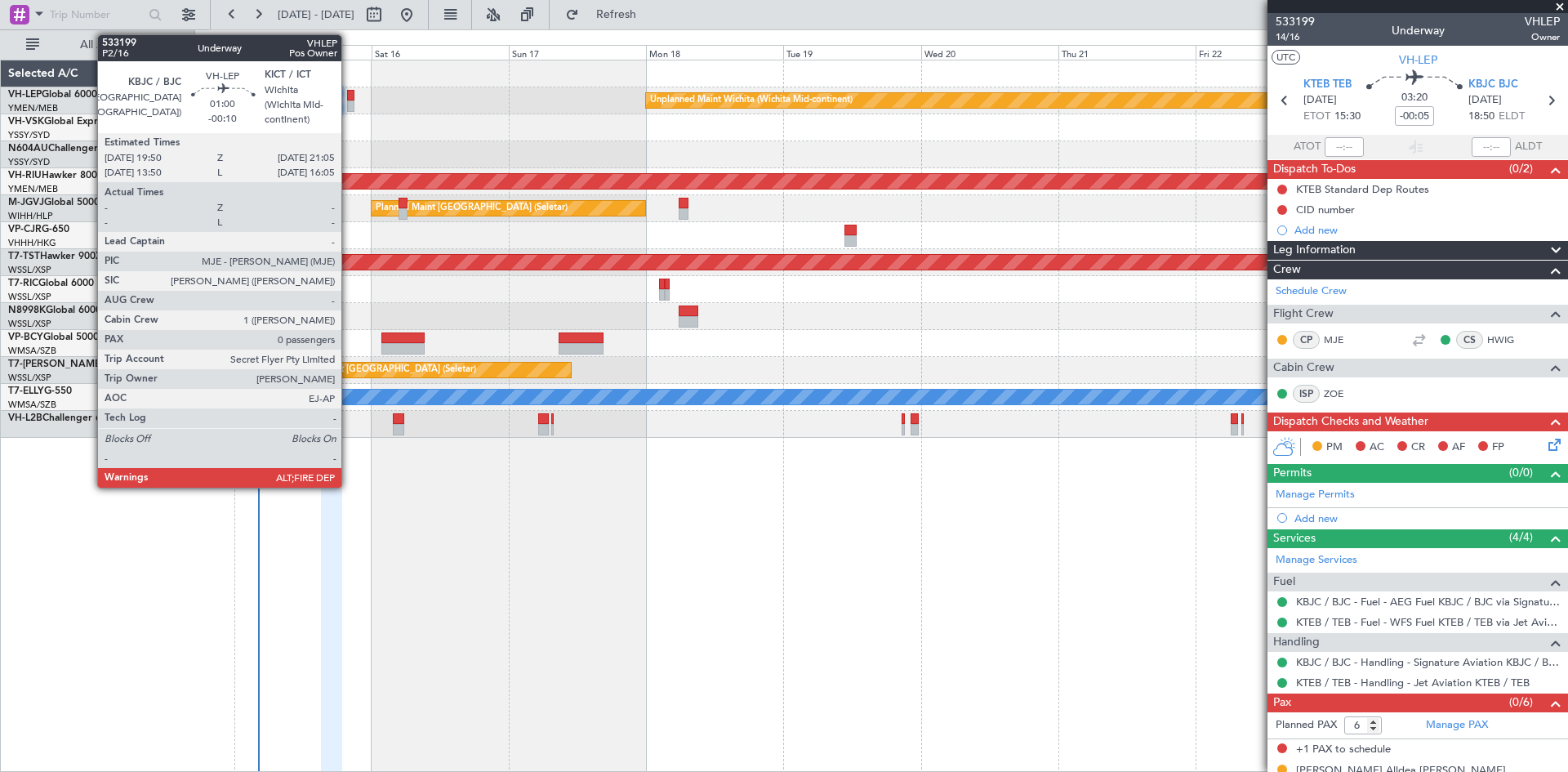
click at [348, 101] on div at bounding box center [351, 106] width 7 height 11
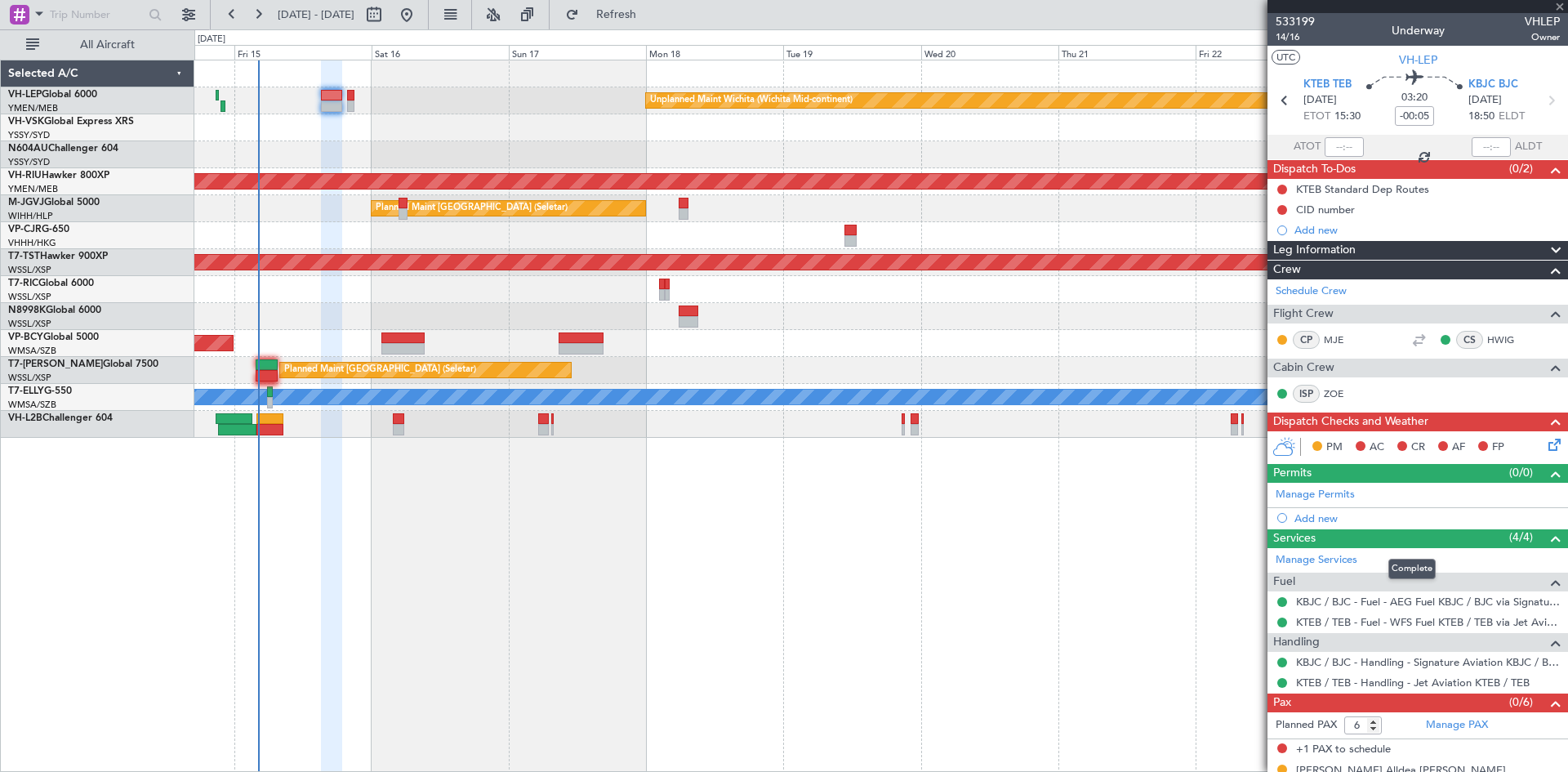
type input "-00:10"
type input "0"
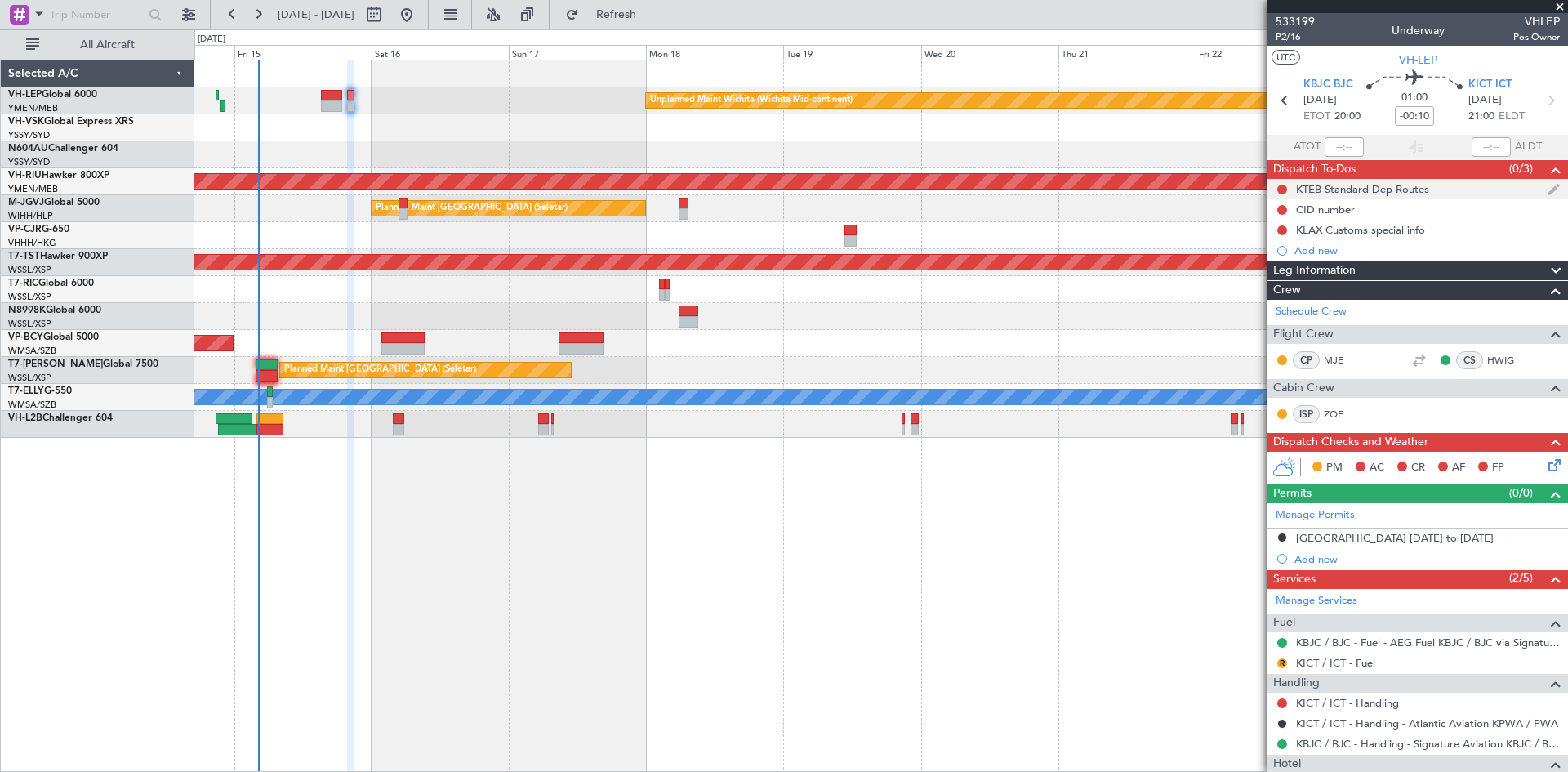
click at [1548, 189] on img at bounding box center [1554, 189] width 12 height 15
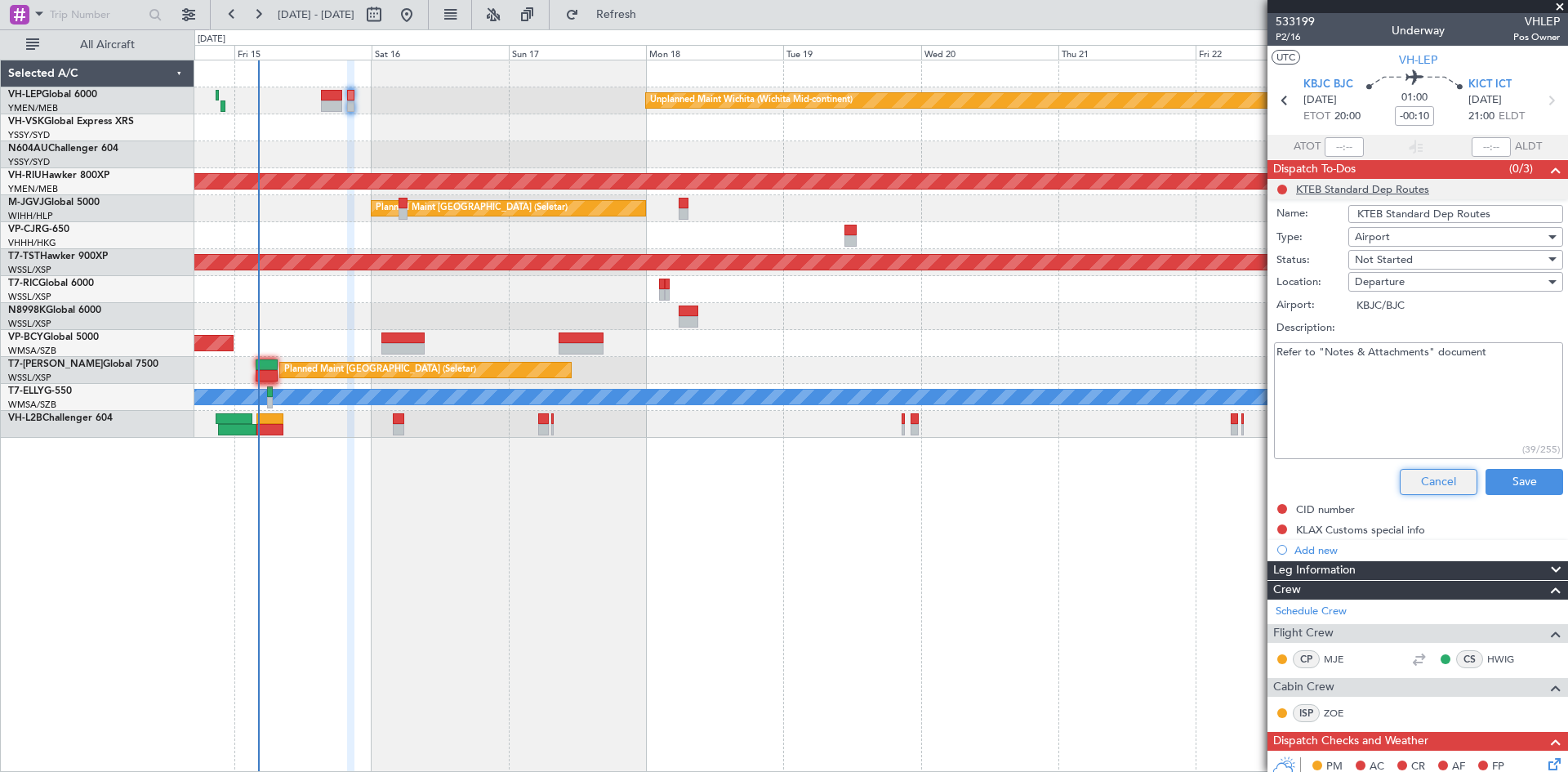
click at [1435, 489] on button "Cancel" at bounding box center [1439, 482] width 77 height 26
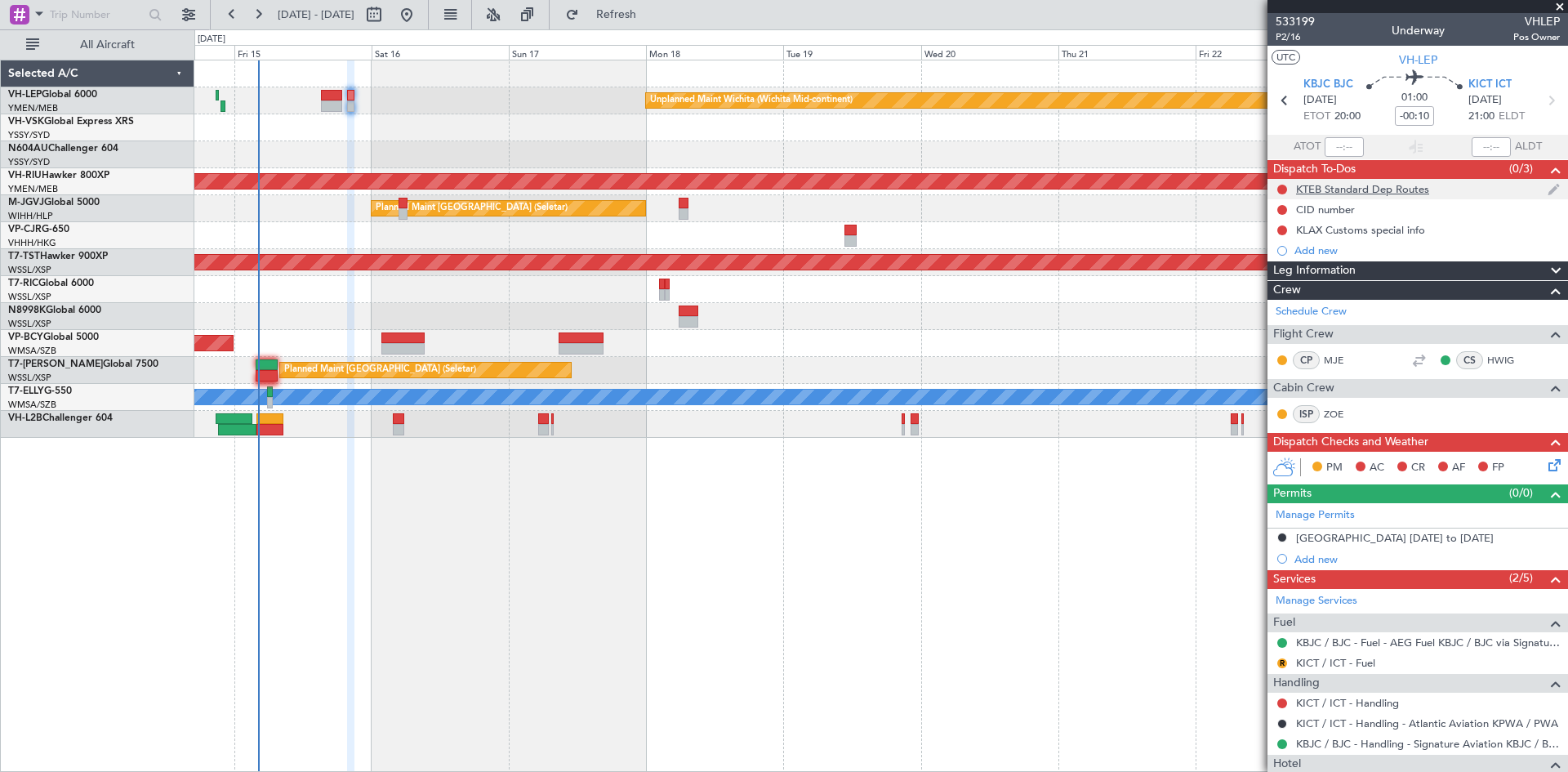
click at [1548, 195] on img at bounding box center [1554, 189] width 12 height 15
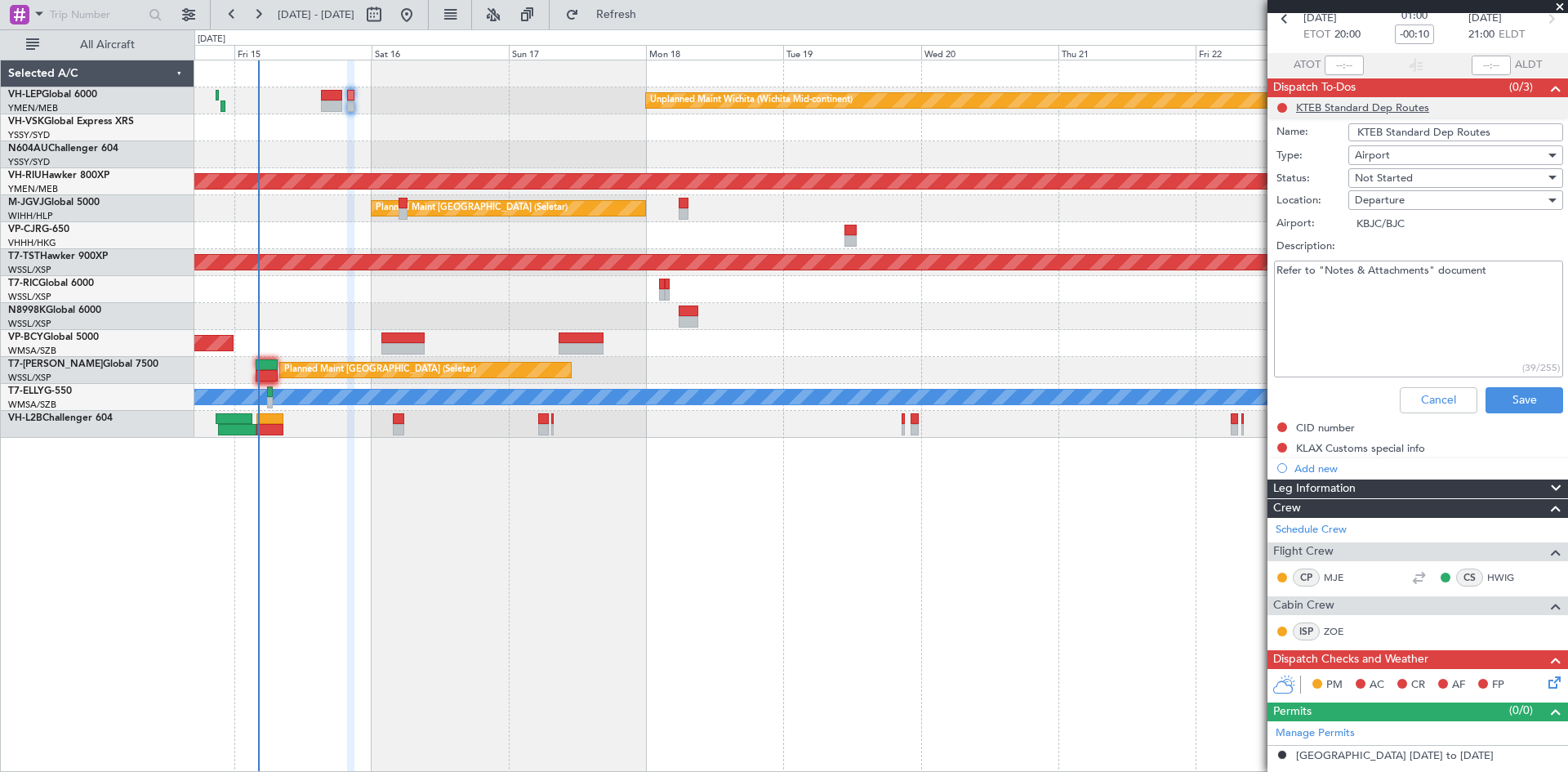
scroll to position [68, 0]
